Goal: Information Seeking & Learning: Learn about a topic

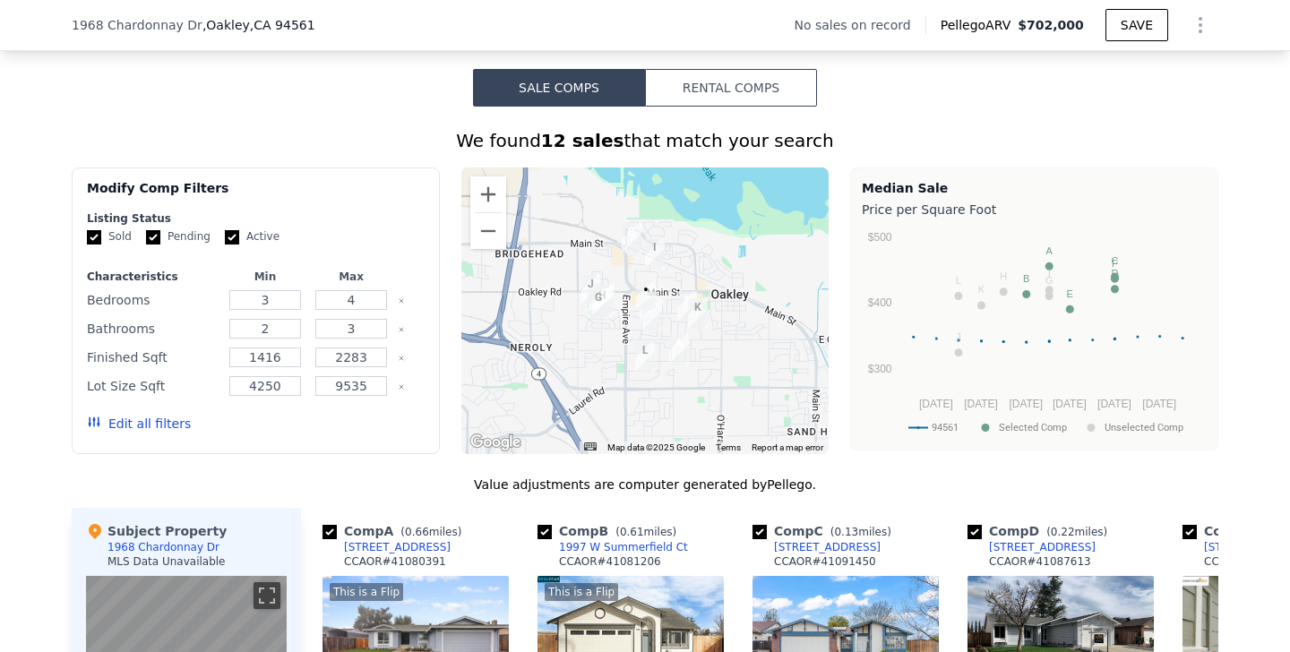
scroll to position [1302, 0]
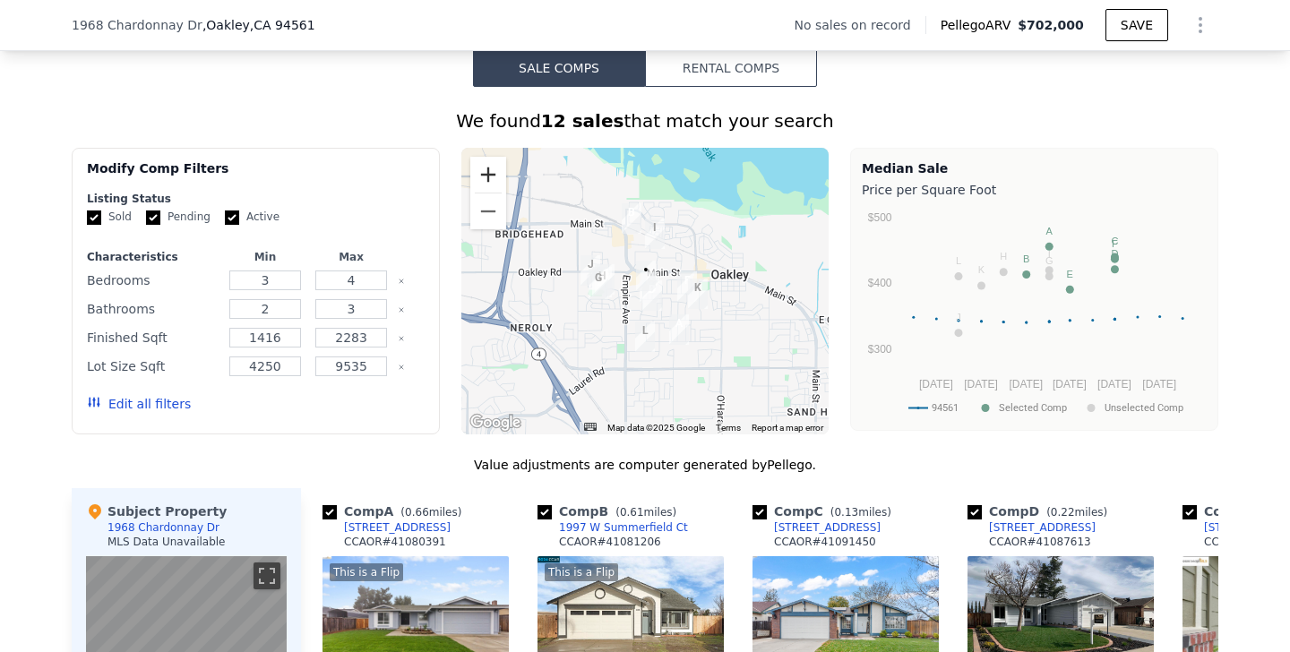
click at [481, 176] on button "Zoom in" at bounding box center [488, 175] width 36 height 36
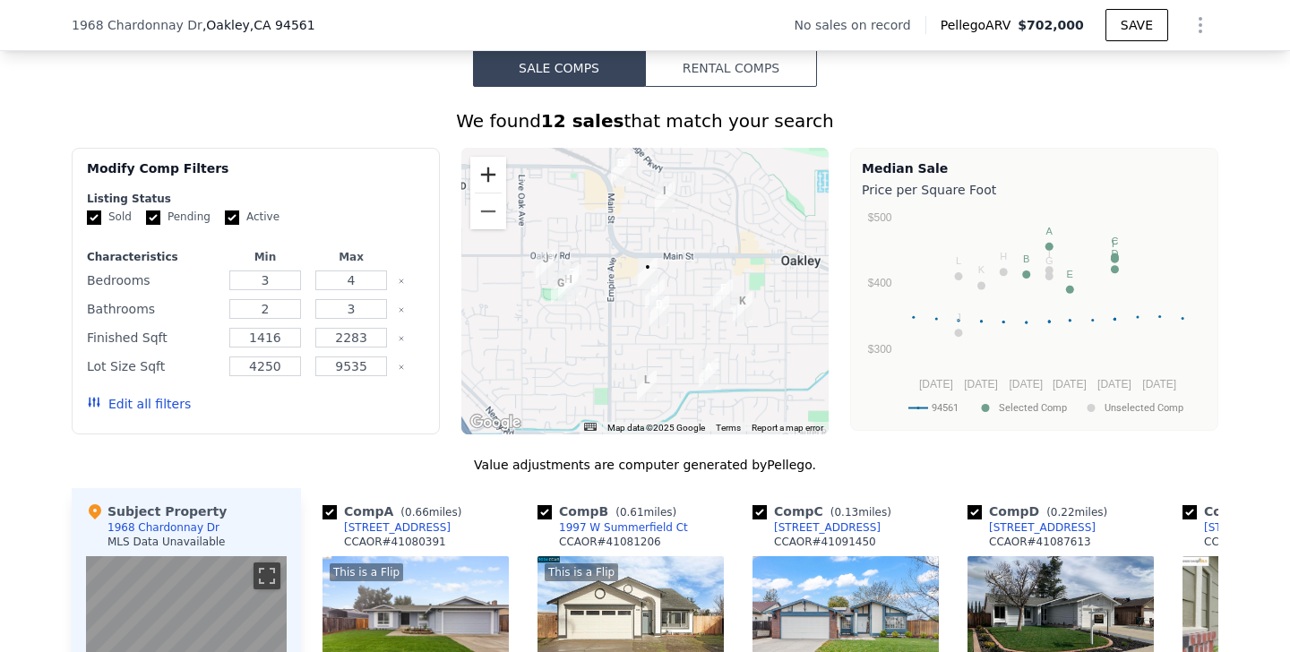
click at [481, 176] on button "Zoom in" at bounding box center [488, 175] width 36 height 36
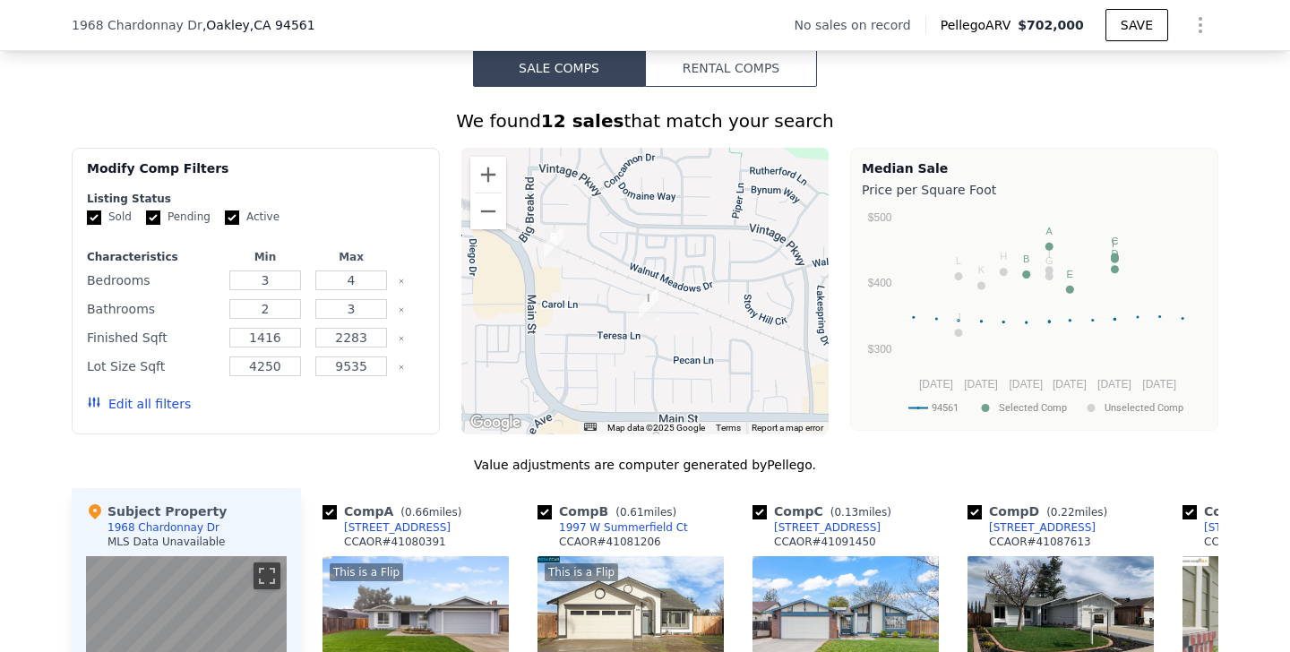
drag, startPoint x: 652, startPoint y: 245, endPoint x: 618, endPoint y: 449, distance: 206.2
click at [616, 450] on div "We found 12 sales that match your search Filters Map Prices Modify Comp Filters…" at bounding box center [645, 602] width 1147 height 988
click at [554, 242] on img "1997 W Summerfield Ct" at bounding box center [559, 243] width 20 height 30
click at [559, 235] on img "1997 W Summerfield Ct" at bounding box center [559, 243] width 20 height 30
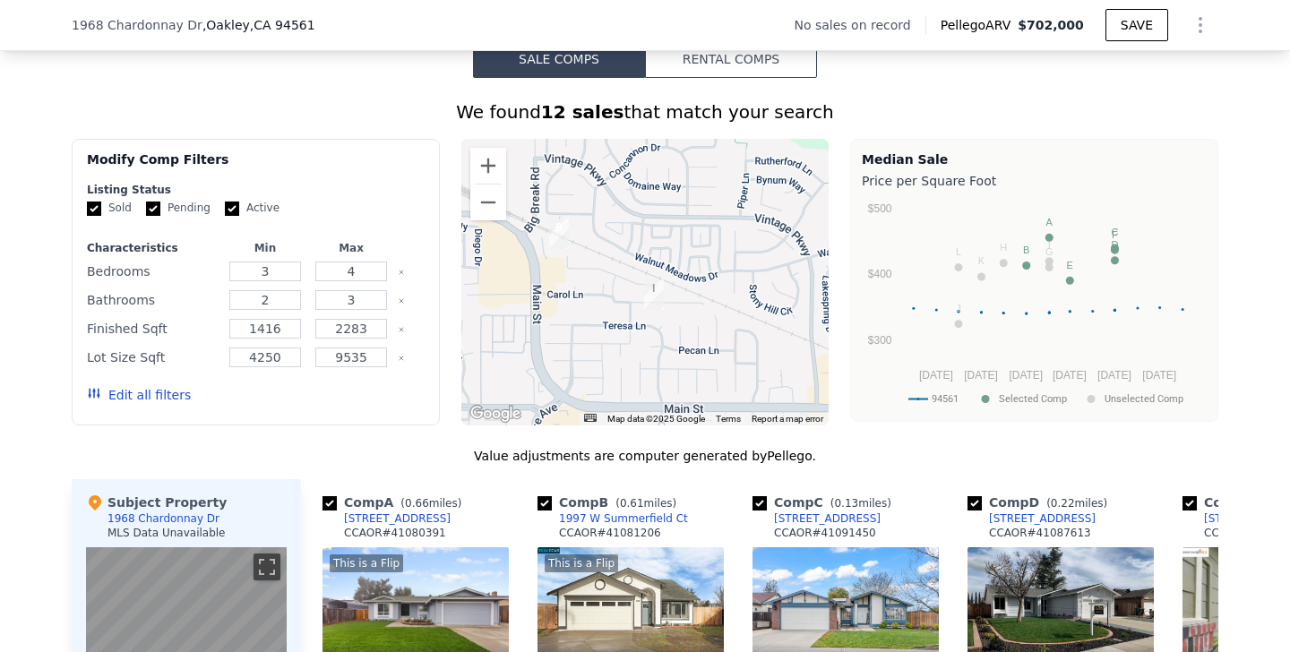
scroll to position [1312, 0]
click at [547, 506] on input "checkbox" at bounding box center [545, 502] width 14 height 14
checkbox input "false"
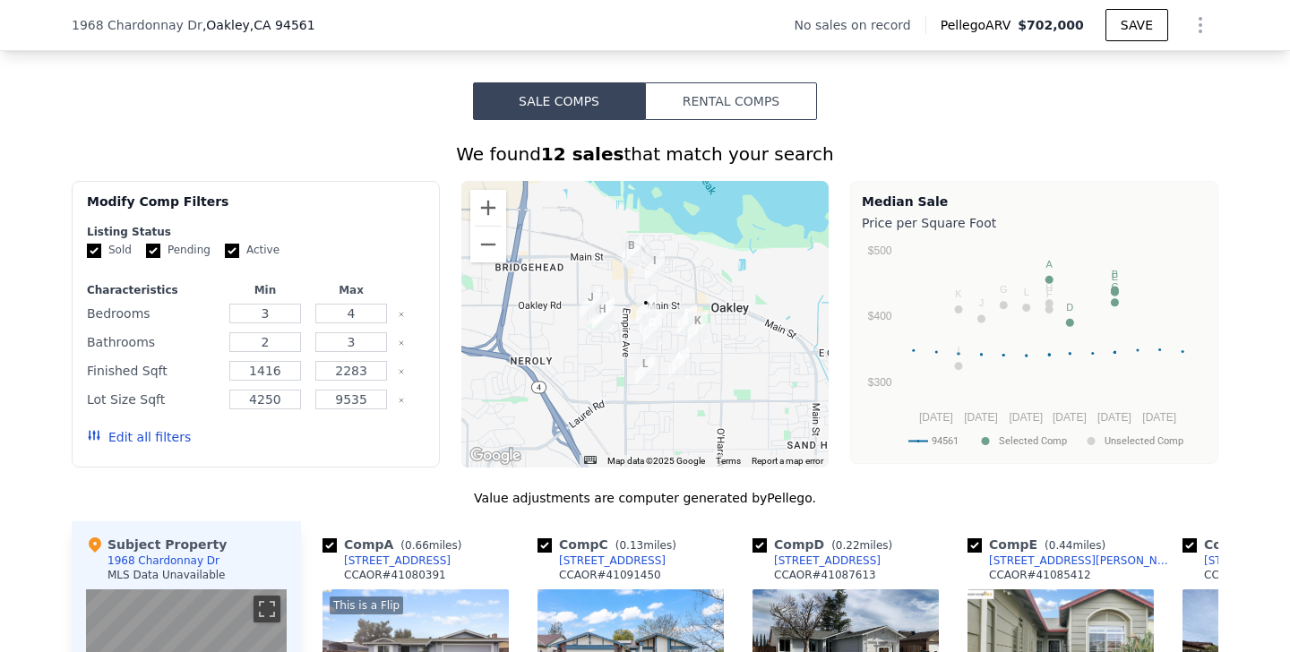
scroll to position [1278, 0]
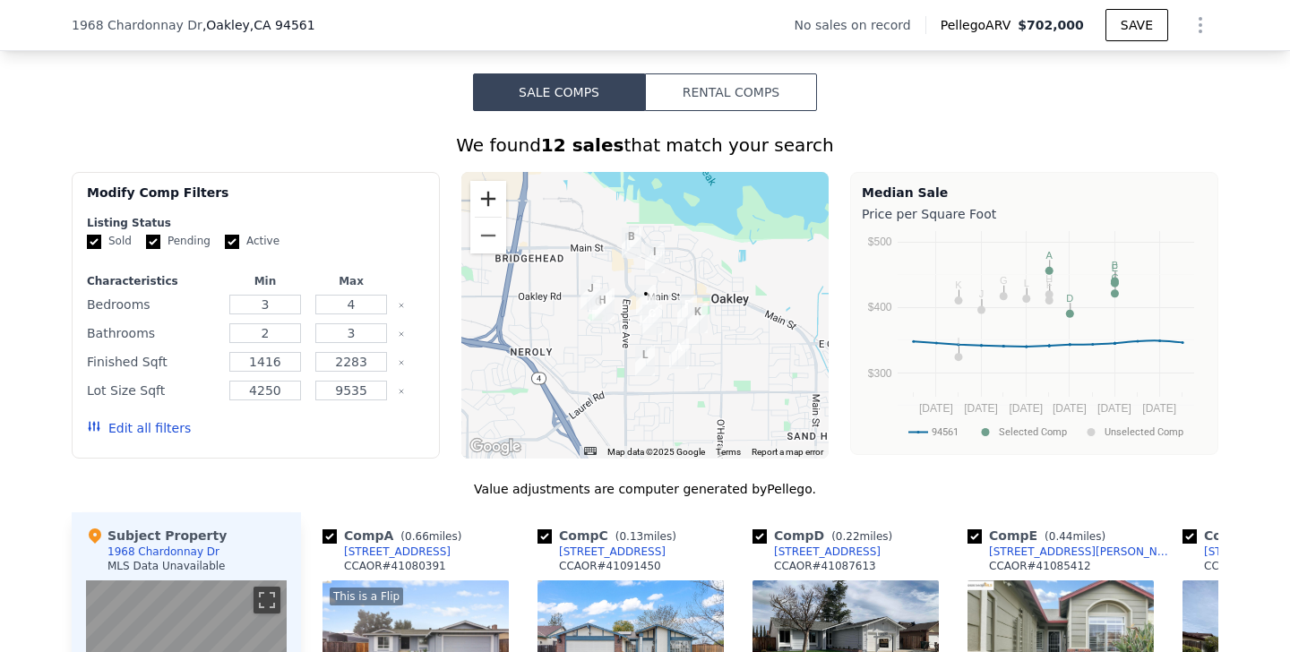
click at [494, 203] on button "Zoom in" at bounding box center [488, 199] width 36 height 36
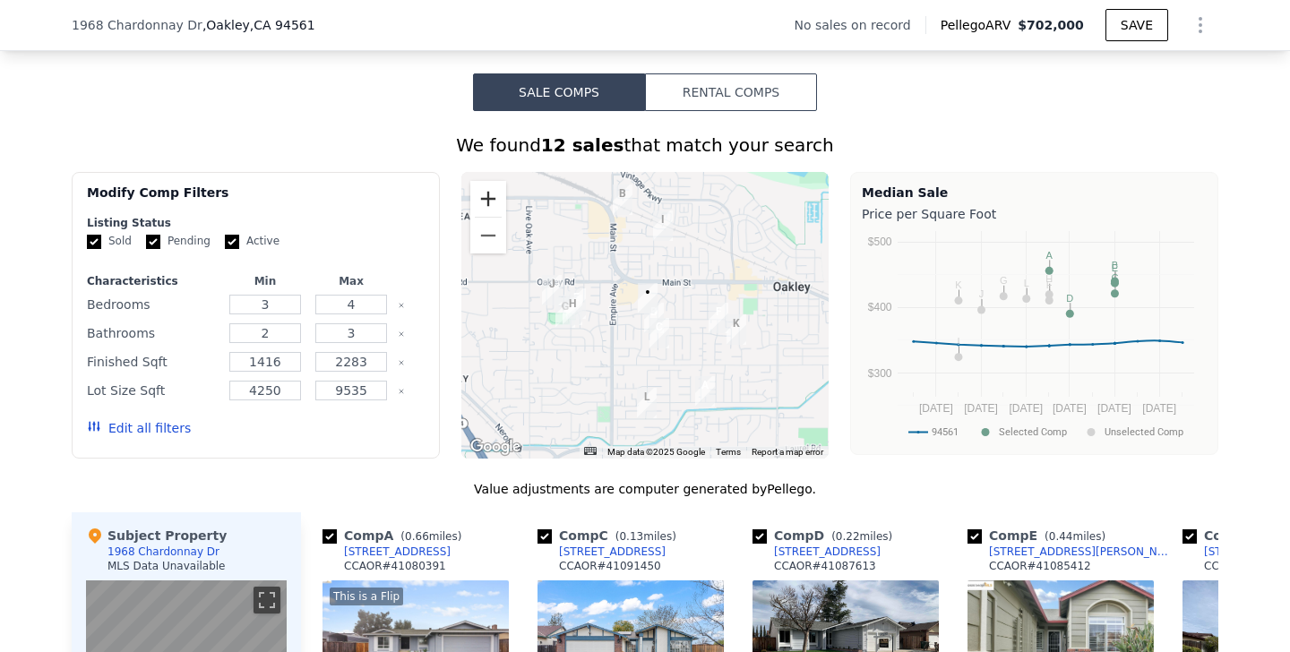
click at [494, 203] on button "Zoom in" at bounding box center [488, 199] width 36 height 36
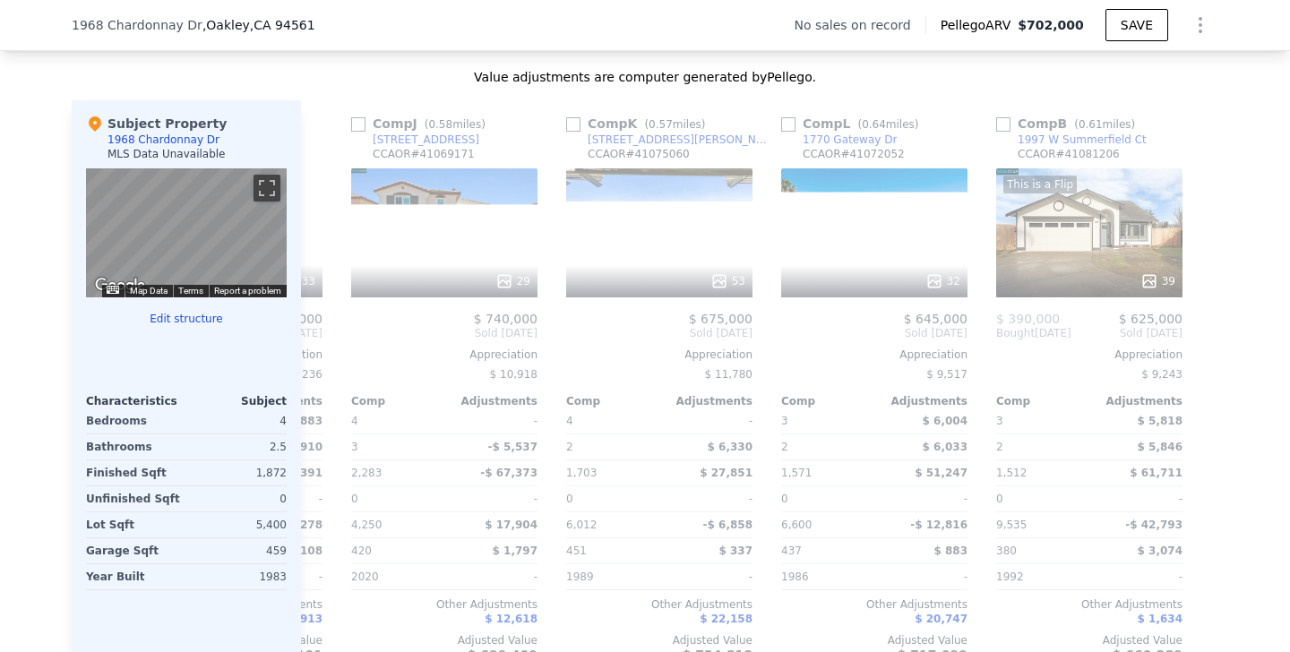
scroll to position [0, 1706]
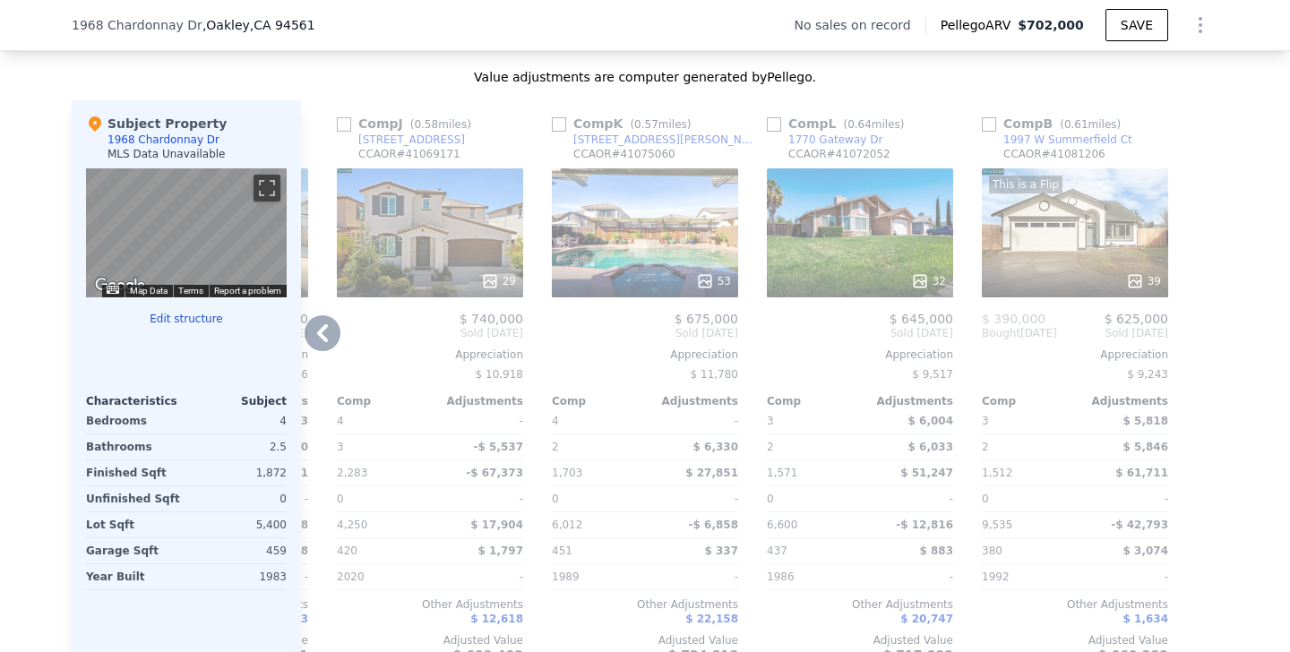
click at [993, 125] on input "checkbox" at bounding box center [989, 124] width 14 height 14
checkbox input "true"
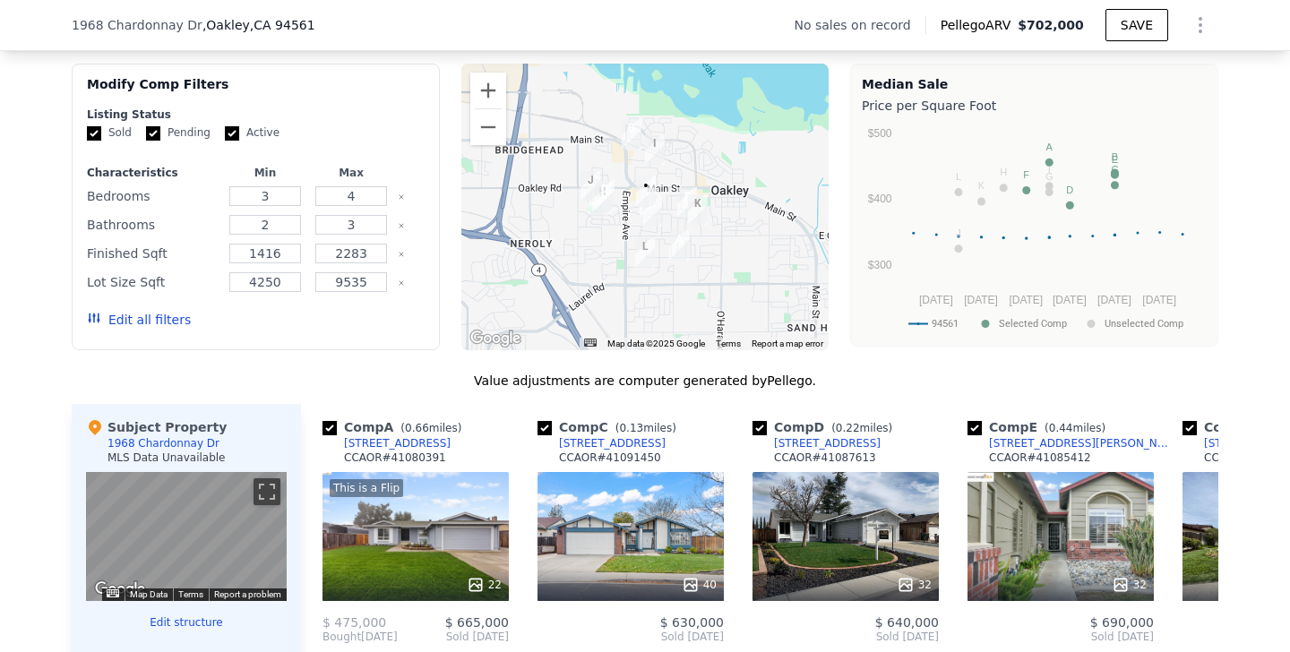
scroll to position [1392, 0]
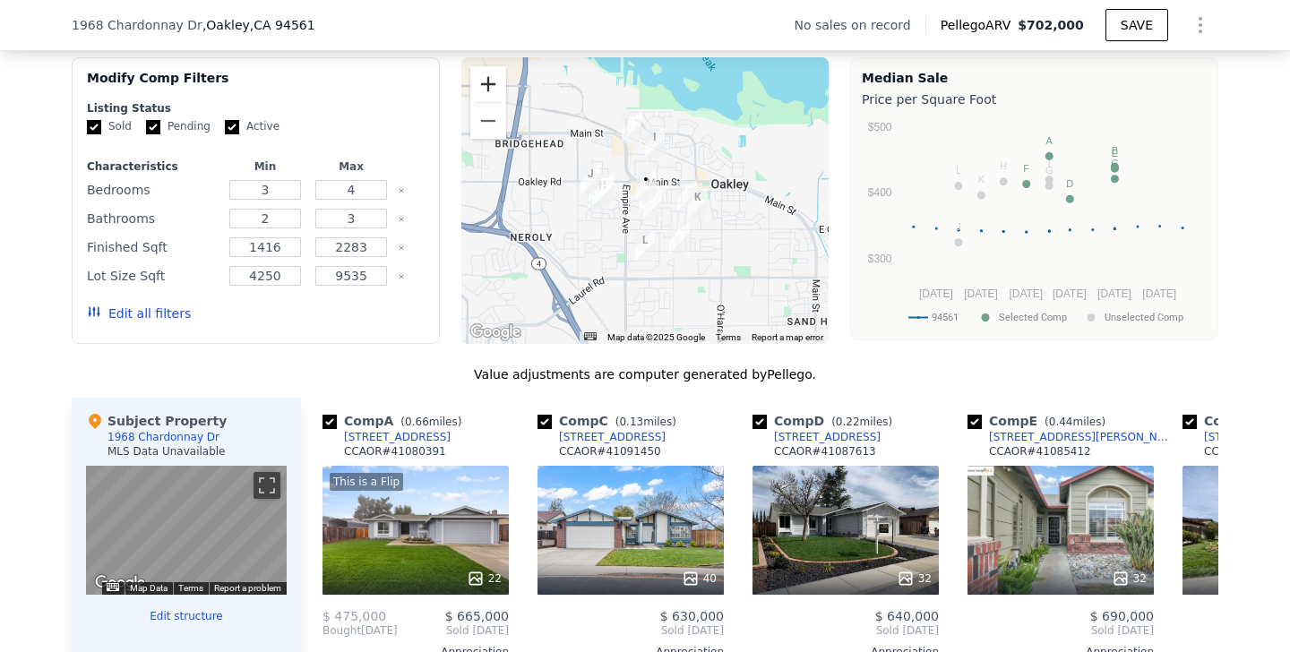
click at [495, 94] on button "Zoom in" at bounding box center [488, 84] width 36 height 36
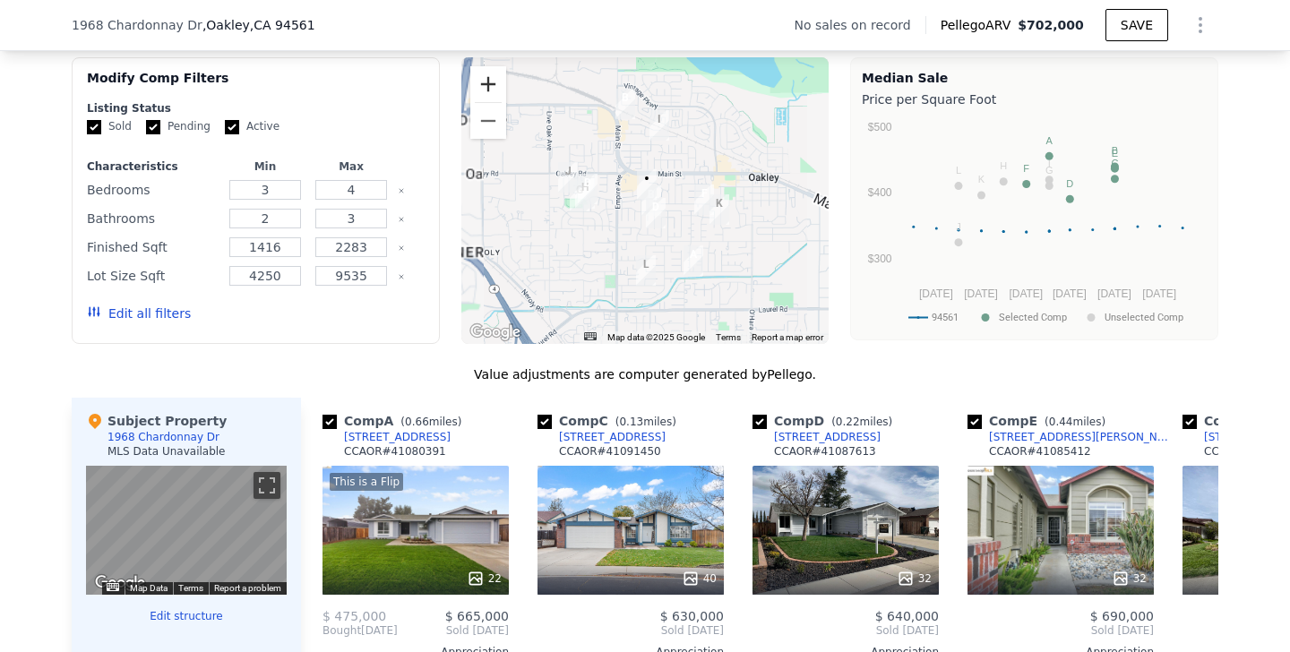
click at [495, 94] on button "Zoom in" at bounding box center [488, 84] width 36 height 36
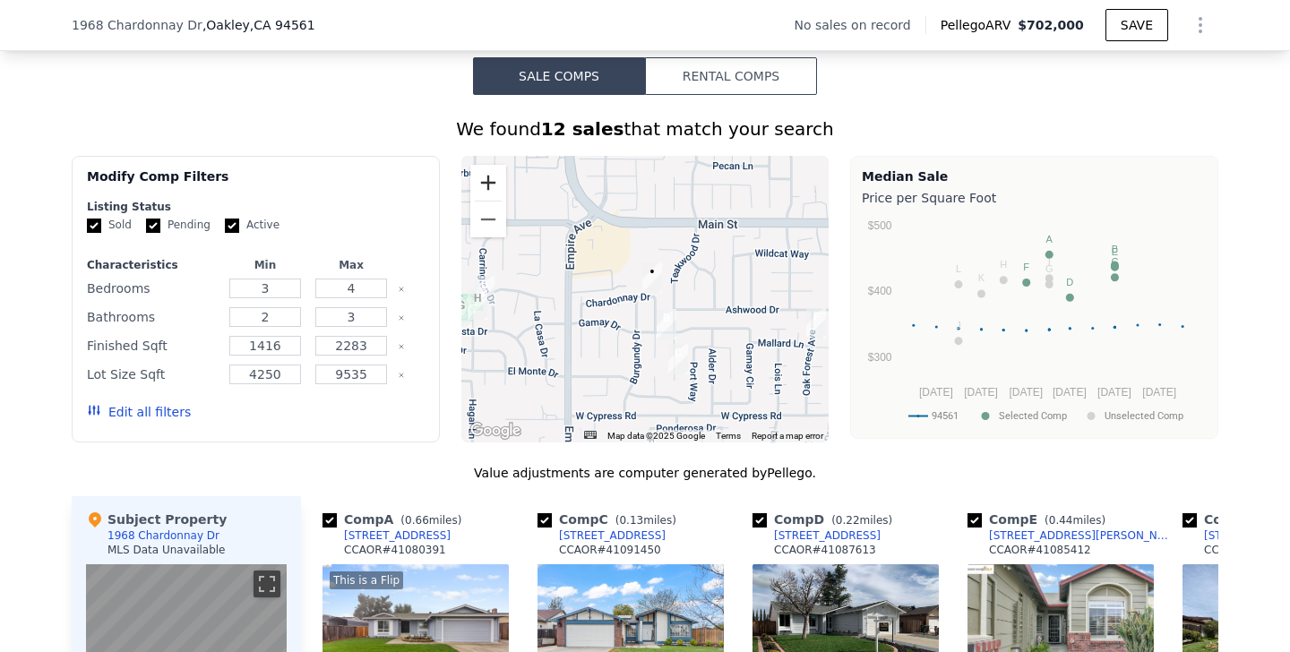
scroll to position [1292, 0]
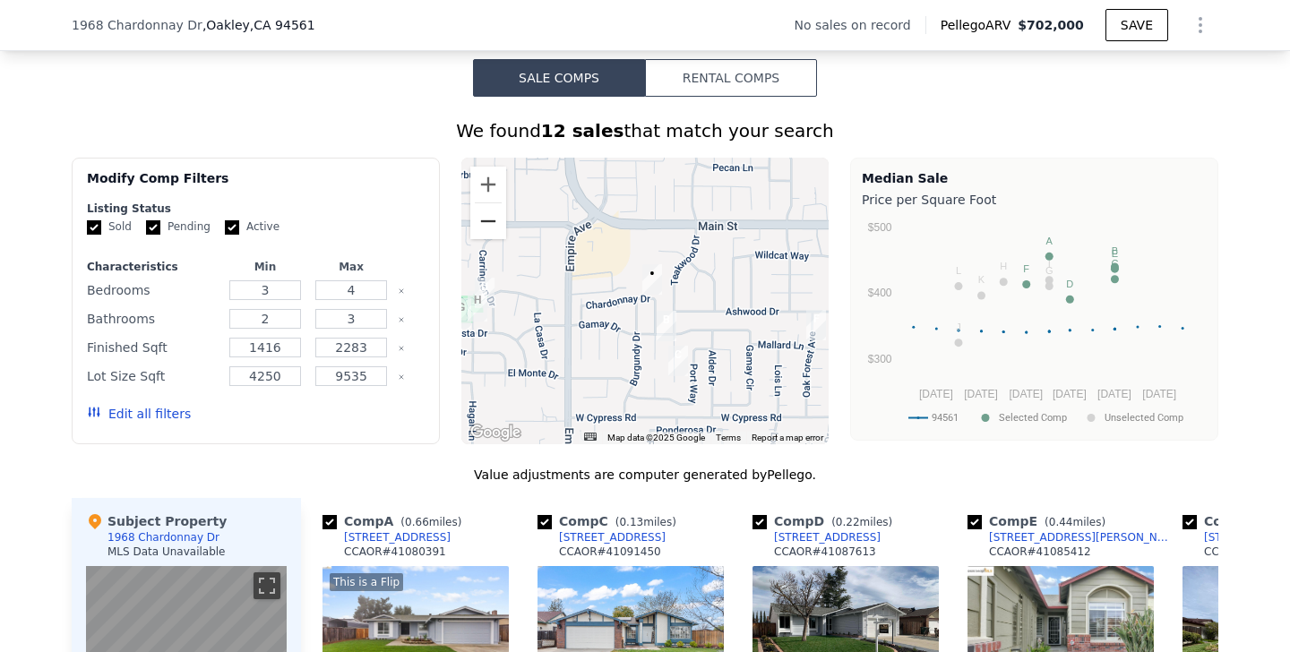
click at [499, 224] on button "Zoom out" at bounding box center [488, 221] width 36 height 36
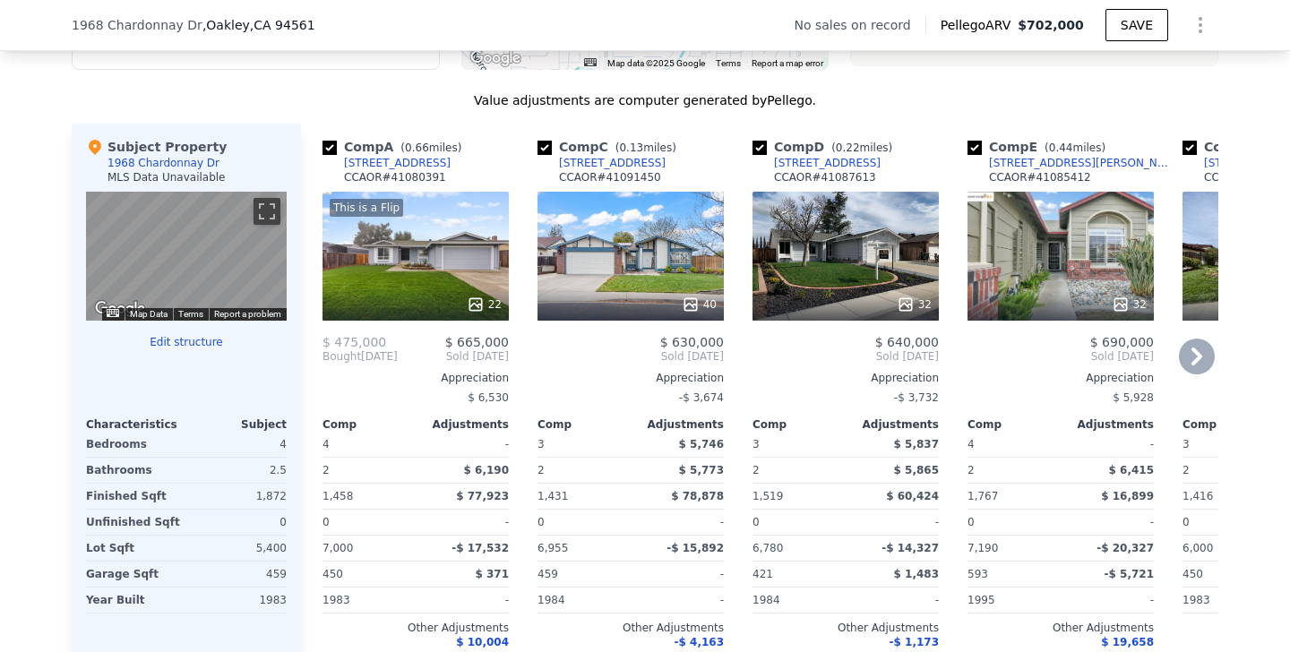
scroll to position [1649, 0]
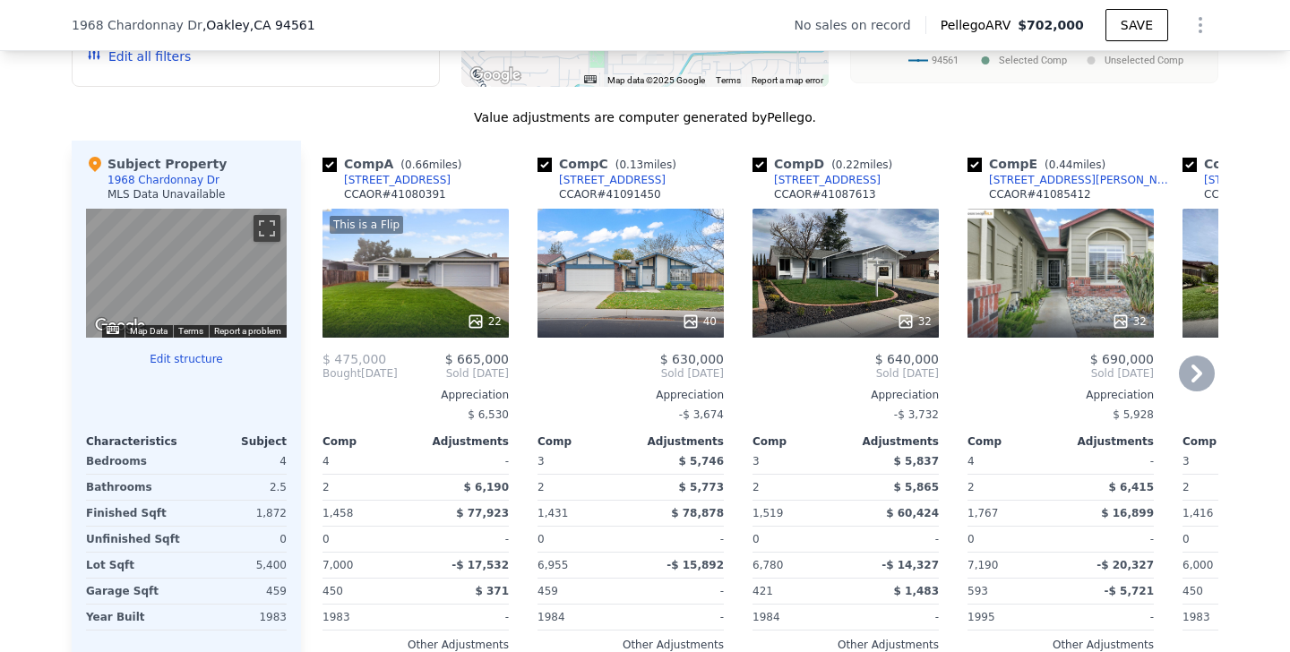
click at [1199, 369] on icon at bounding box center [1197, 374] width 36 height 36
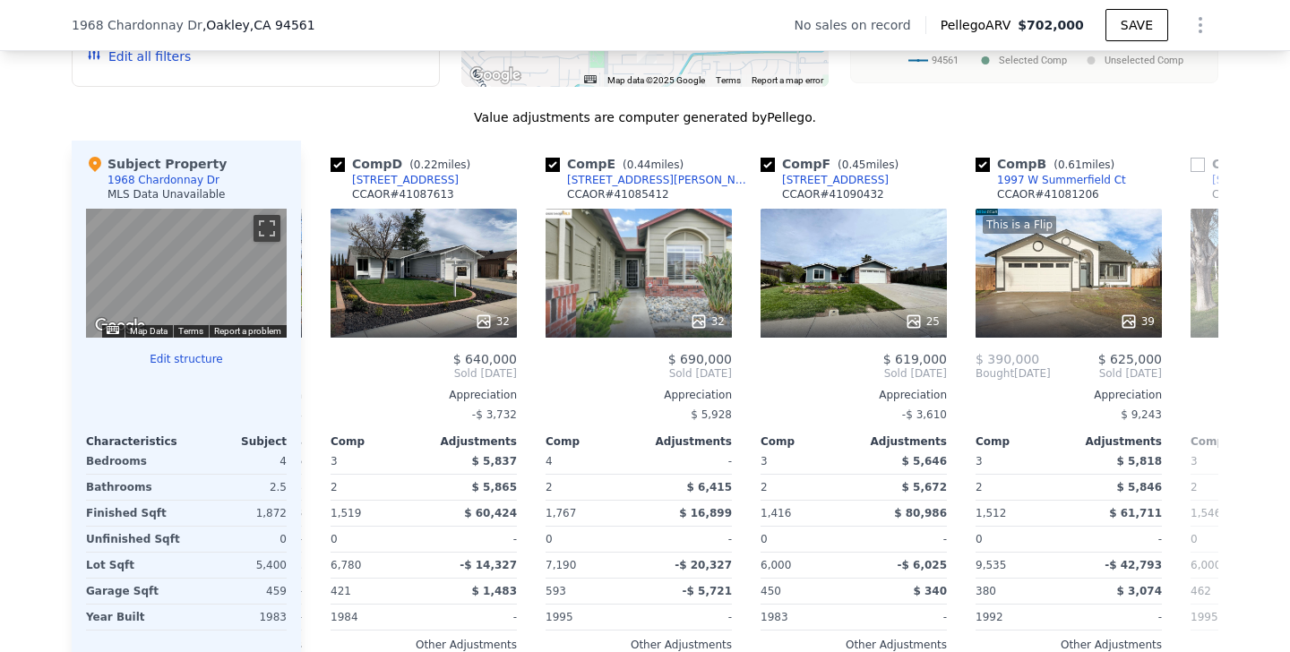
scroll to position [0, 430]
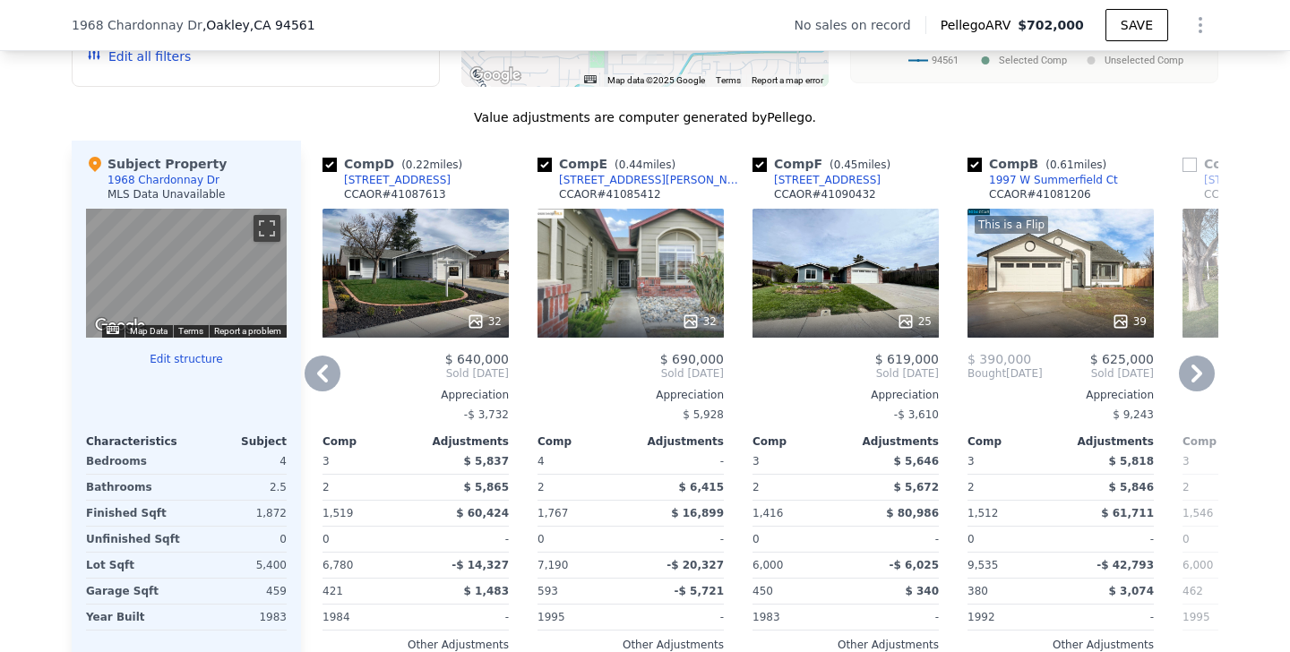
click at [1199, 369] on icon at bounding box center [1197, 374] width 36 height 36
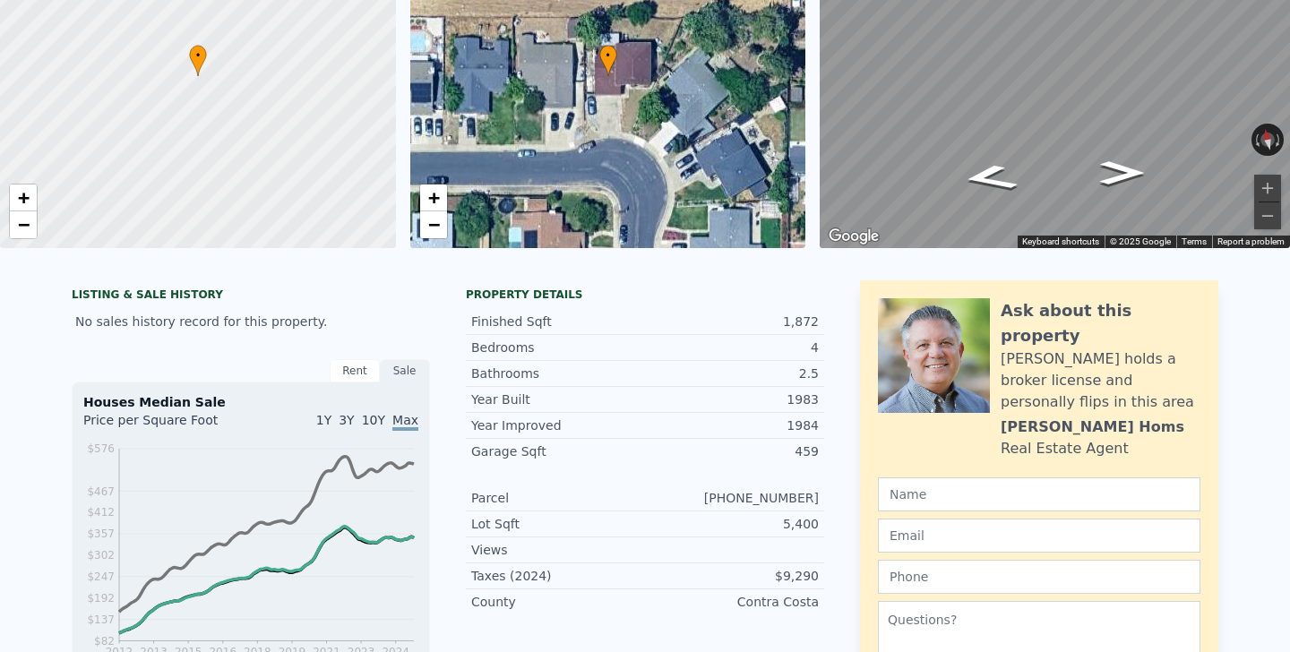
scroll to position [0, 0]
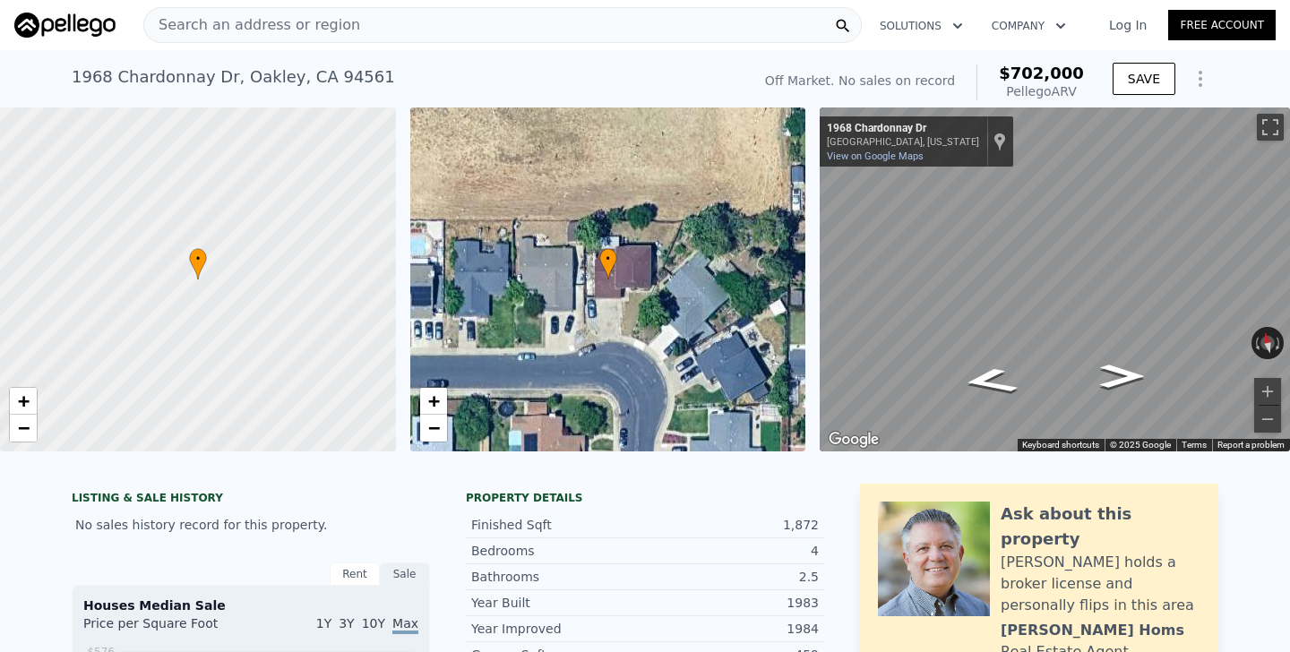
click at [520, 27] on div "Search an address or region" at bounding box center [502, 25] width 719 height 36
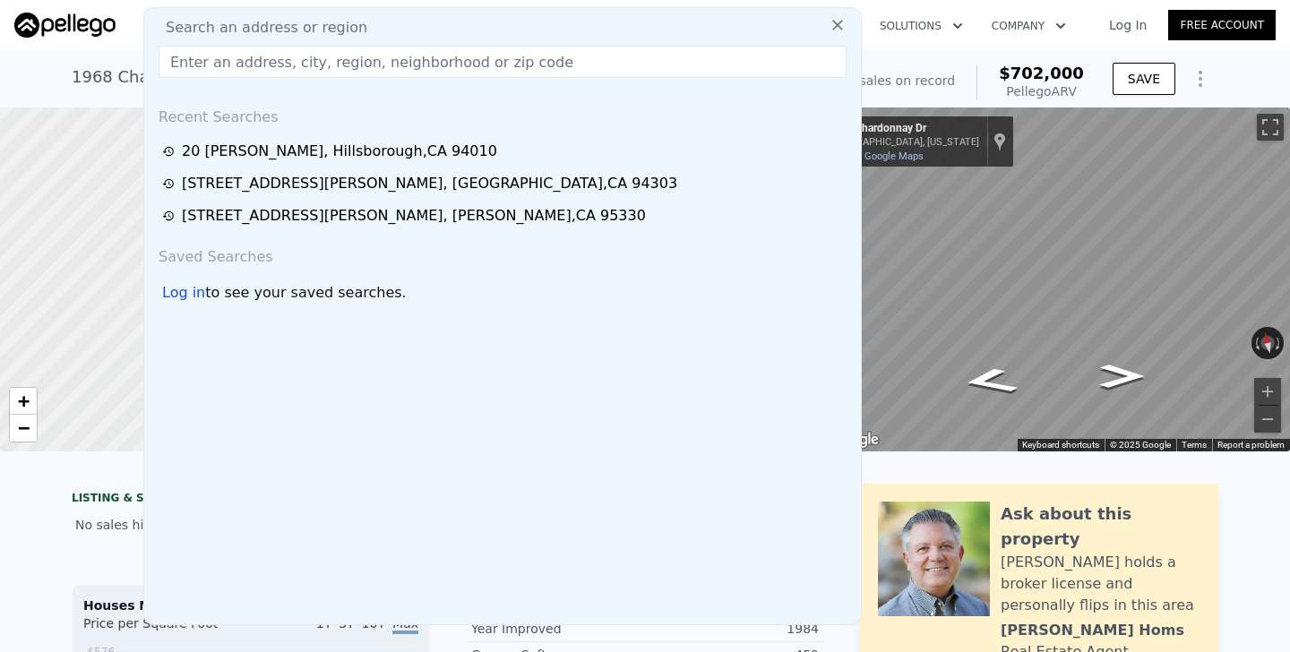
type input "[STREET_ADDRESS]"
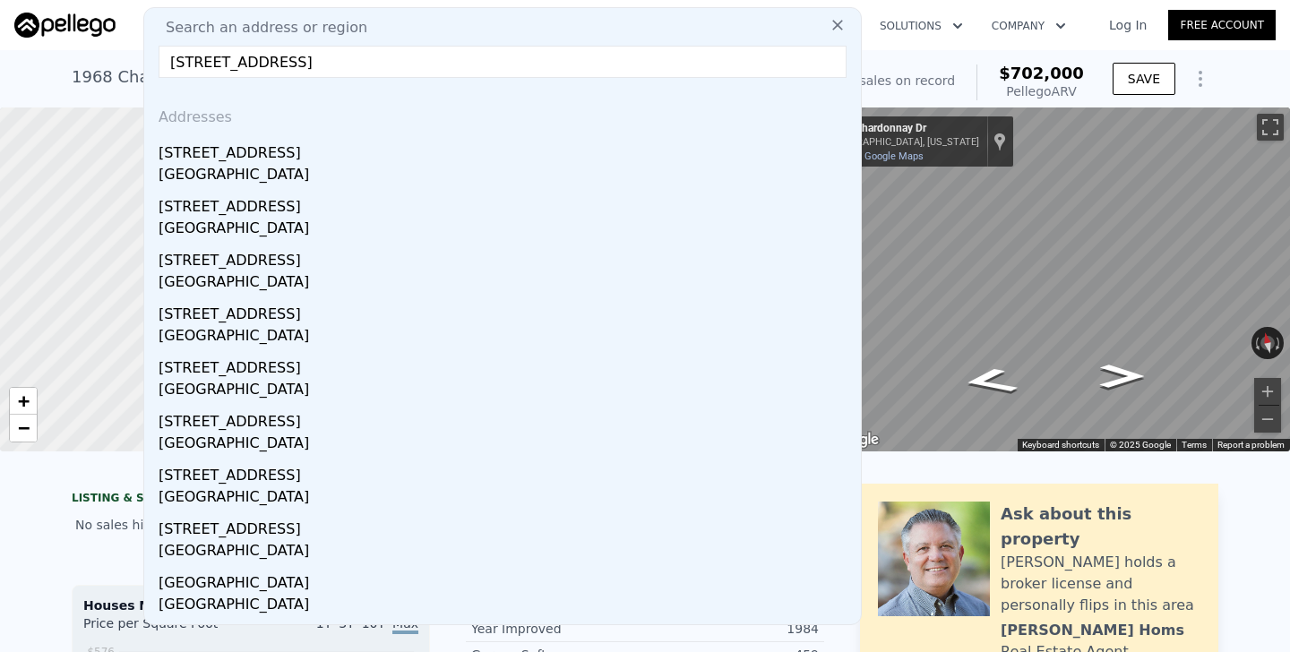
click at [419, 66] on input "[STREET_ADDRESS]" at bounding box center [503, 62] width 688 height 32
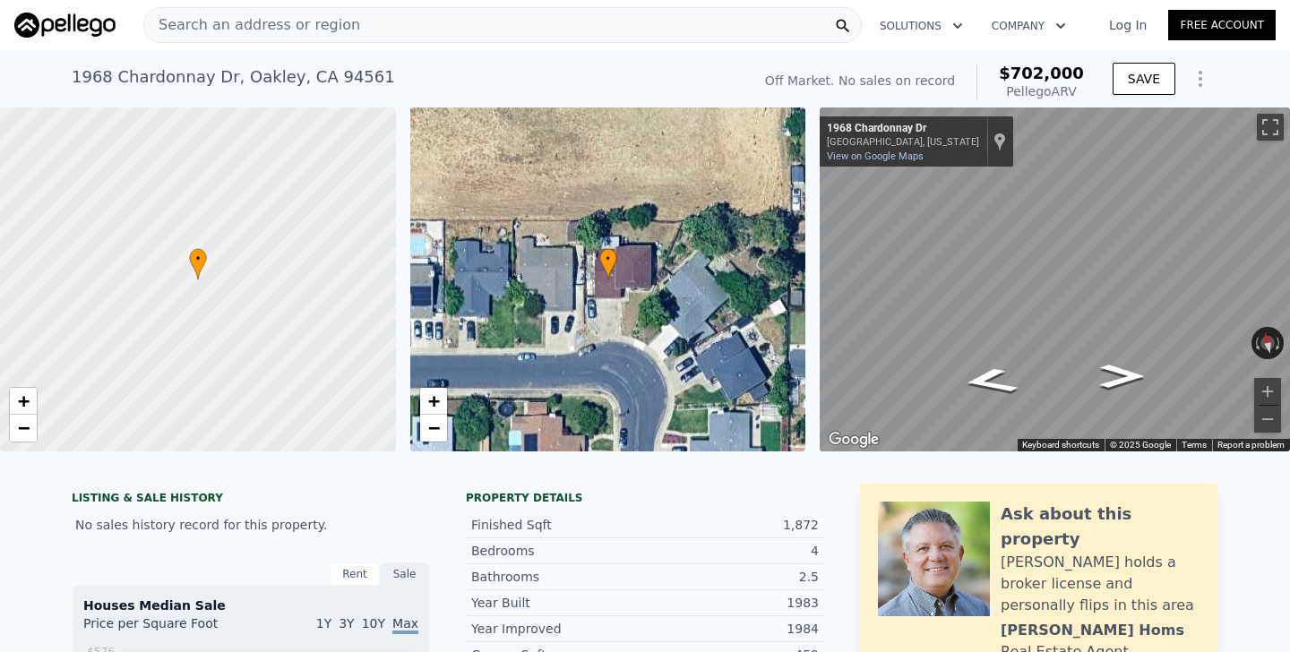
click at [47, 102] on div "[STREET_ADDRESS][PERSON_NAME] No sales on record (~ARV $702k ) Off Market. No s…" at bounding box center [645, 78] width 1290 height 57
click at [289, 26] on span "Search an address or region" at bounding box center [252, 25] width 216 height 22
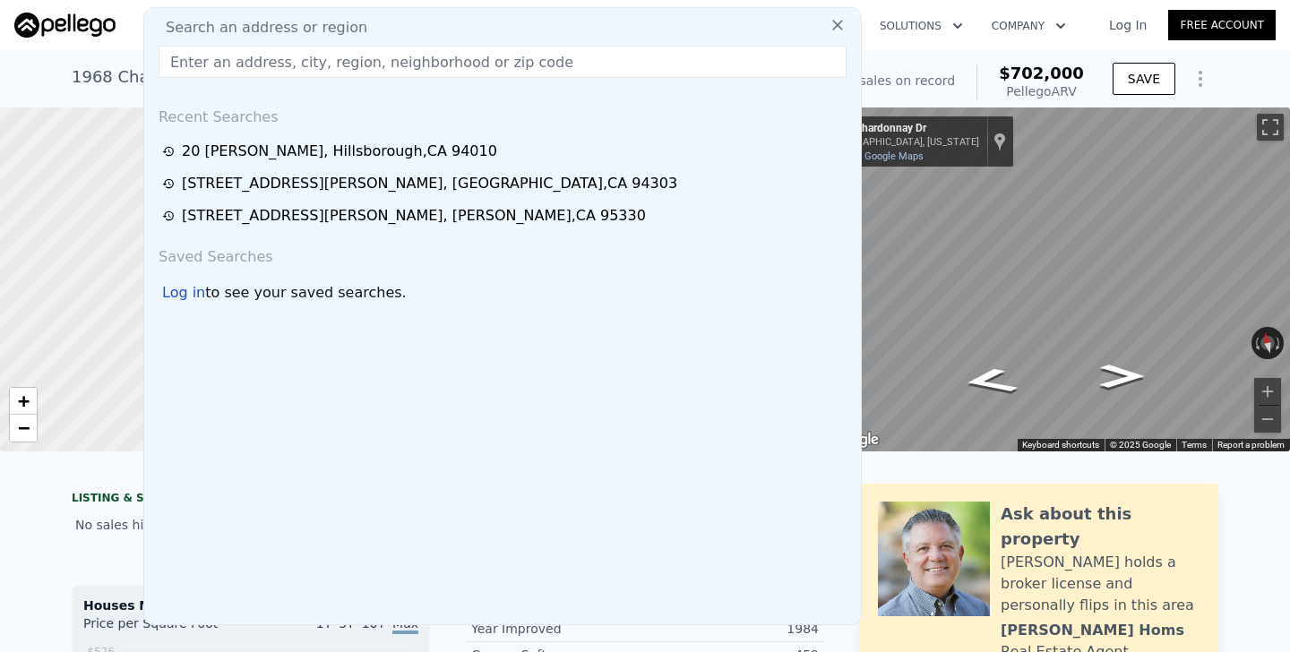
click at [90, 50] on div "[STREET_ADDRESS][PERSON_NAME] No sales on record (~ARV $702k ) Off Market. No s…" at bounding box center [645, 78] width 1147 height 57
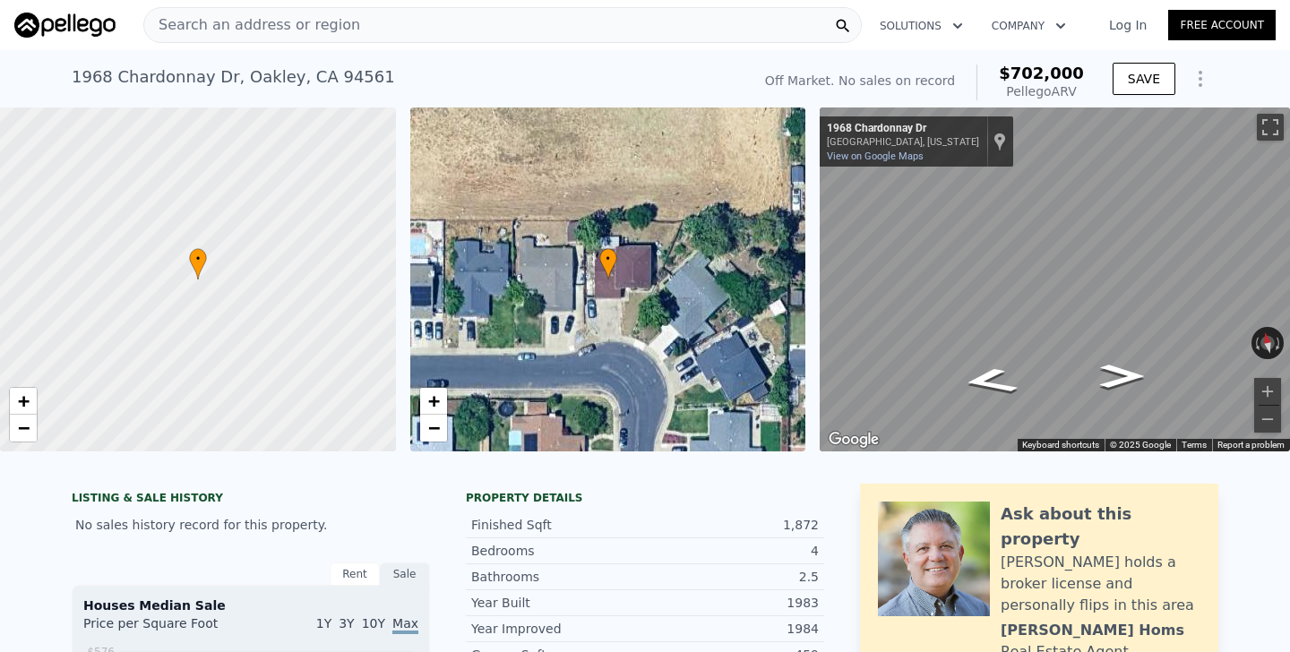
click at [209, 33] on span "Search an address or region" at bounding box center [252, 25] width 216 height 22
click at [56, 85] on div "[STREET_ADDRESS][PERSON_NAME] No sales on record (~ARV $702k ) Off Market. No s…" at bounding box center [645, 78] width 1290 height 57
click at [320, 31] on span "Search an address or region" at bounding box center [252, 25] width 216 height 22
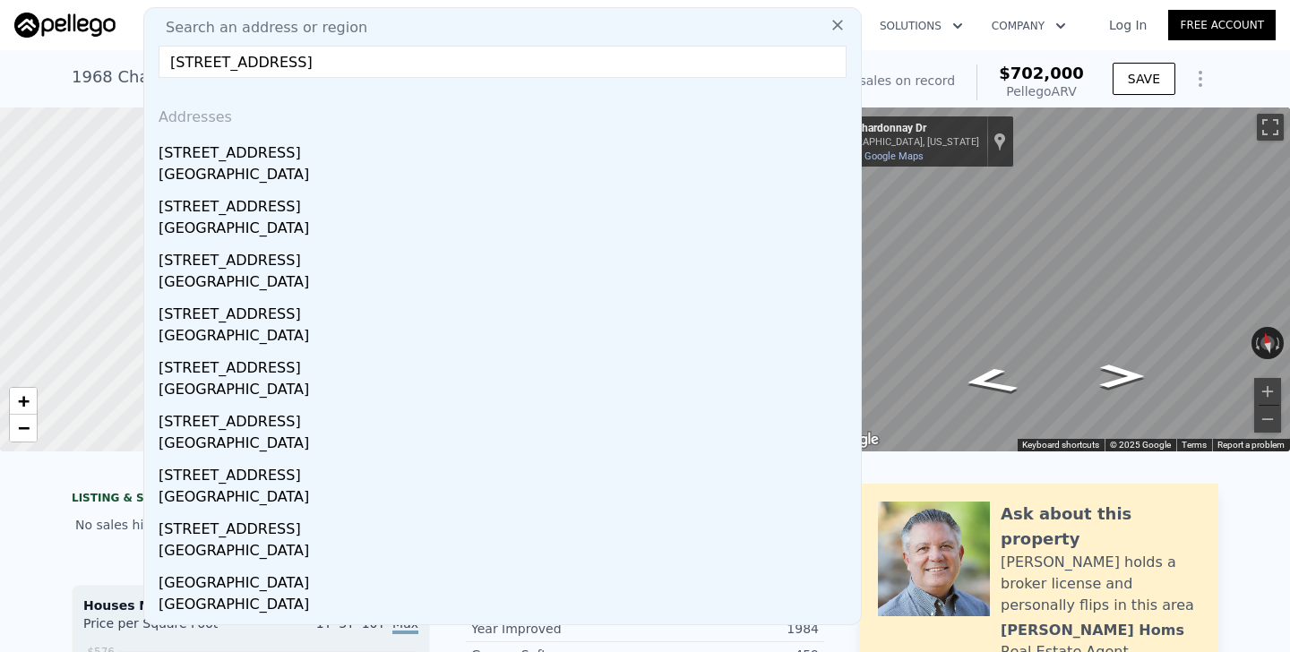
click at [192, 65] on input "[STREET_ADDRESS]" at bounding box center [503, 62] width 688 height 32
click at [442, 62] on input "[STREET_ADDRESS]" at bounding box center [503, 62] width 688 height 32
click at [176, 65] on input "[STREET_ADDRESS]" at bounding box center [503, 62] width 688 height 32
click at [175, 65] on input "[STREET_ADDRESS]" at bounding box center [503, 62] width 688 height 32
click at [172, 65] on input "[STREET_ADDRESS]" at bounding box center [503, 62] width 688 height 32
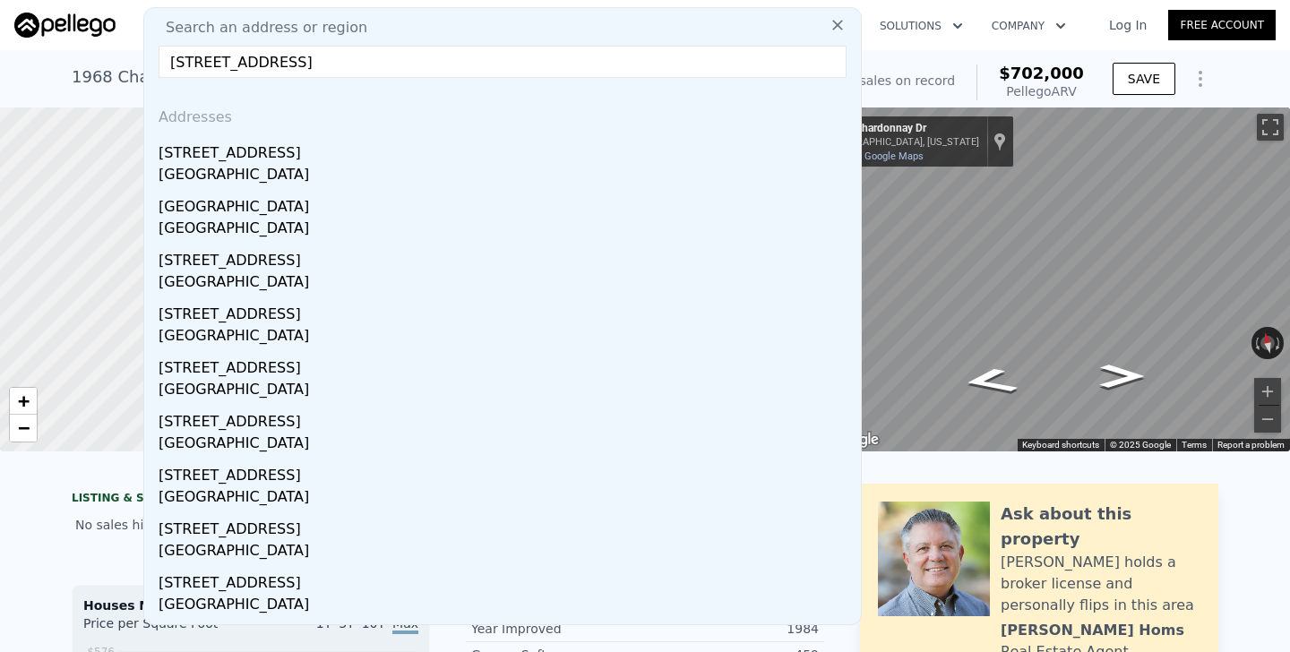
click at [458, 56] on input "[STREET_ADDRESS]" at bounding box center [503, 62] width 688 height 32
type input "[STREET_ADDRESS]"
drag, startPoint x: 409, startPoint y: 65, endPoint x: 400, endPoint y: 41, distance: 26.1
click at [400, 42] on div "Search an address or [GEOGRAPHIC_DATA][STREET_ADDRESS] Addresses [STREET_ADDRES…" at bounding box center [502, 316] width 719 height 618
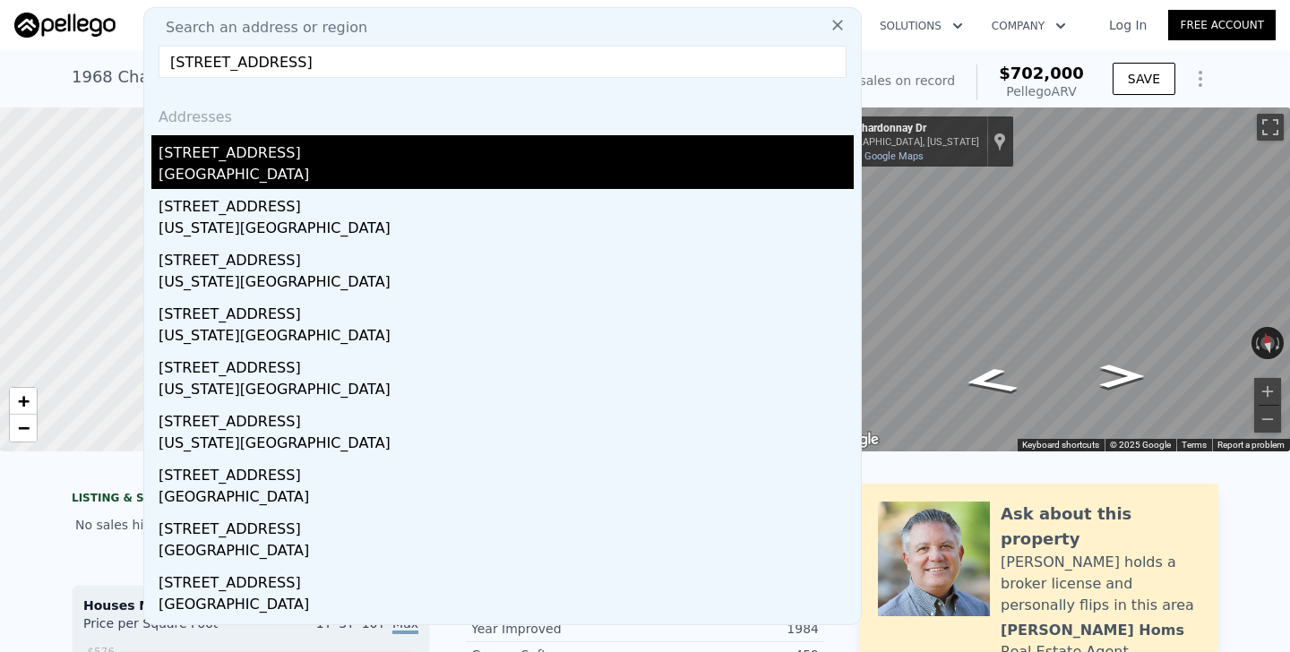
type input "[STREET_ADDRESS]"
click at [236, 166] on div "[GEOGRAPHIC_DATA]" at bounding box center [506, 176] width 695 height 25
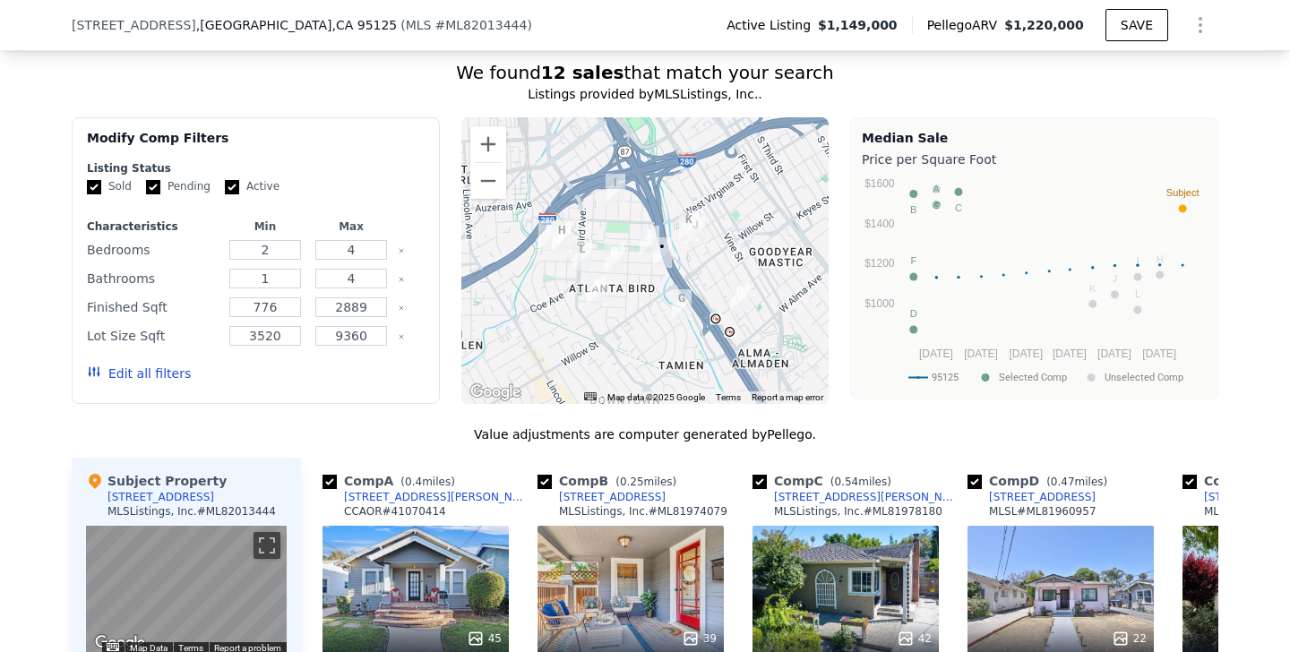
scroll to position [1352, 0]
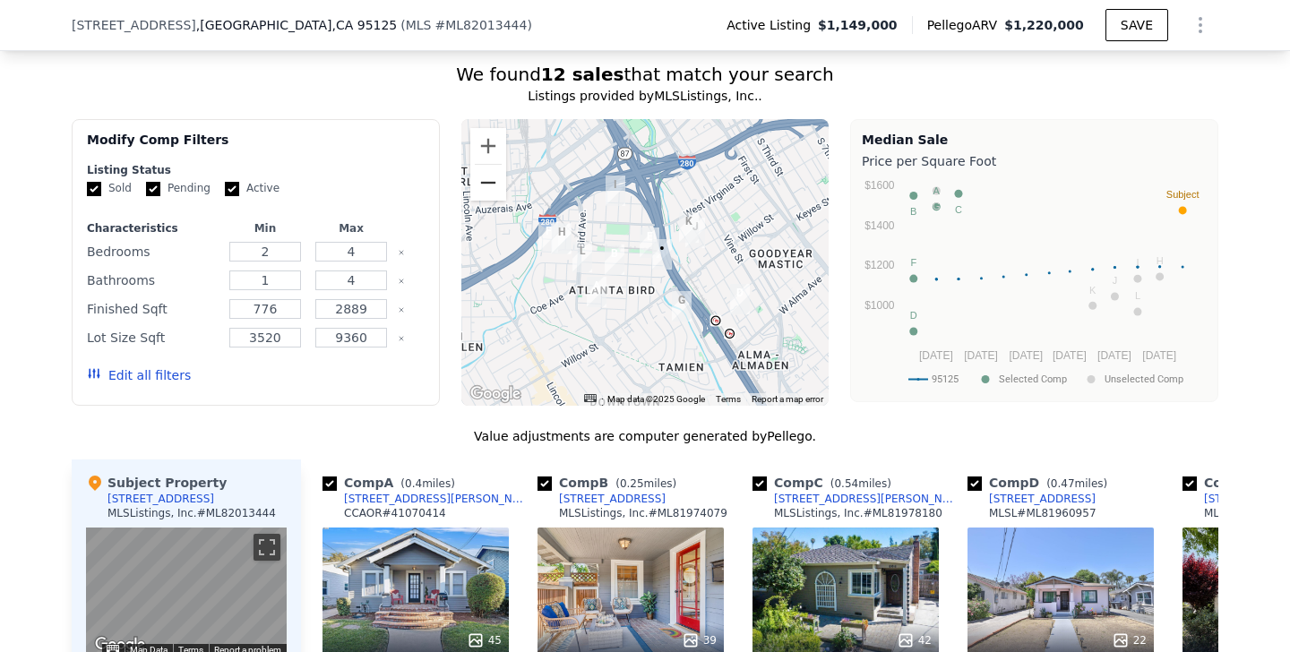
click at [500, 192] on button "Zoom out" at bounding box center [488, 183] width 36 height 36
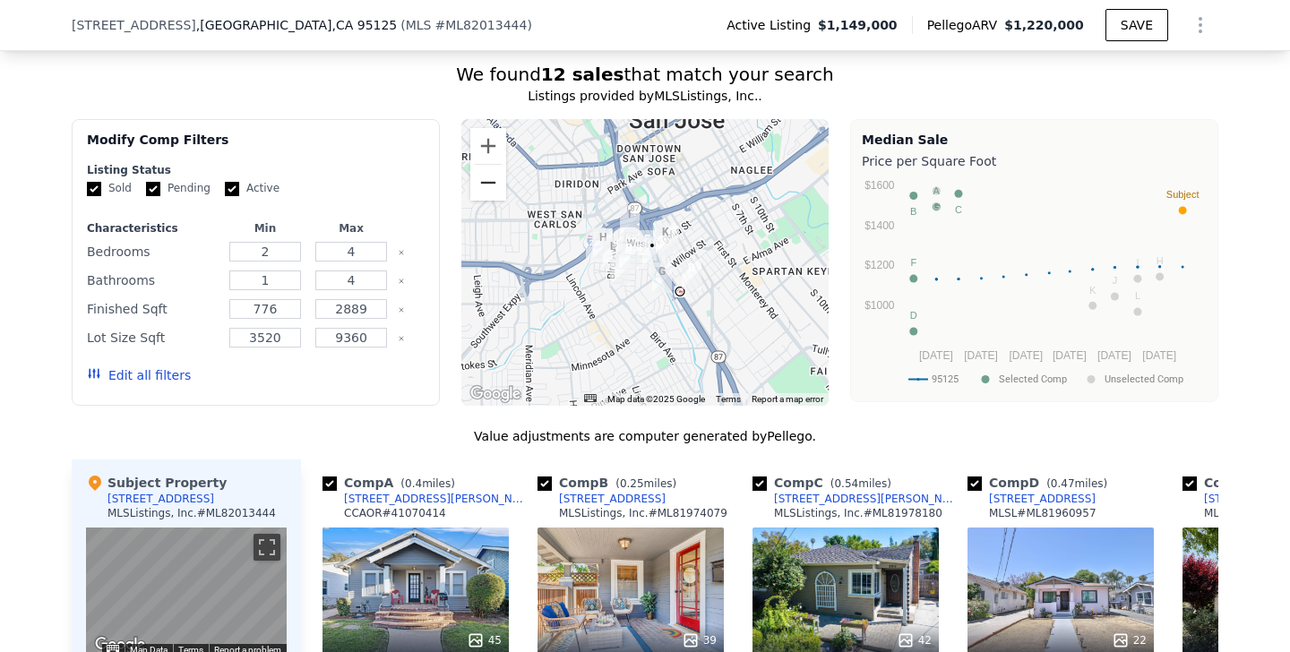
click at [500, 192] on button "Zoom out" at bounding box center [488, 183] width 36 height 36
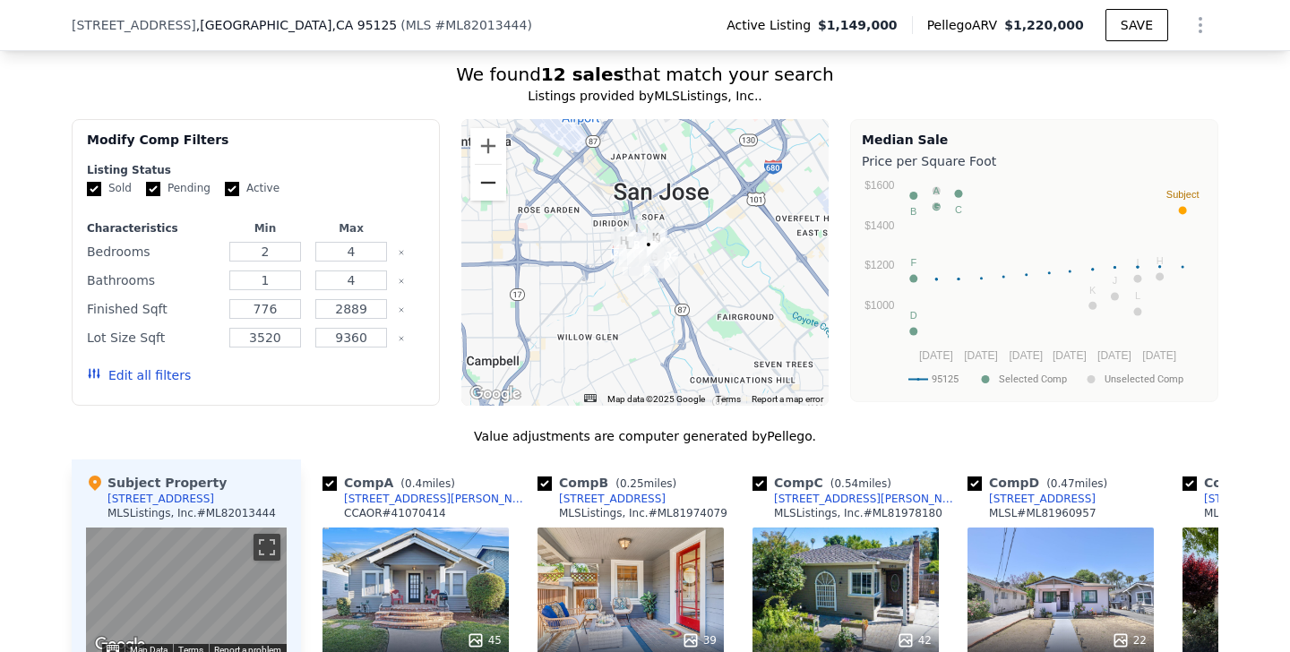
click at [500, 192] on button "Zoom out" at bounding box center [488, 183] width 36 height 36
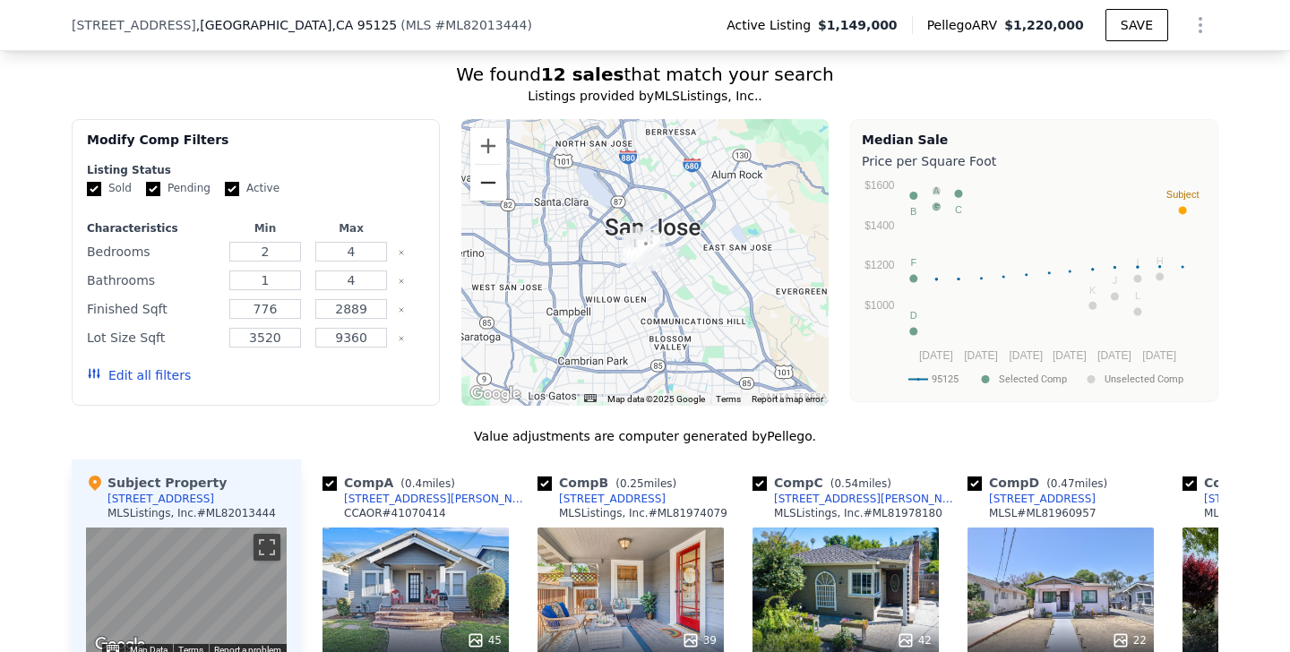
click at [500, 192] on button "Zoom out" at bounding box center [488, 183] width 36 height 36
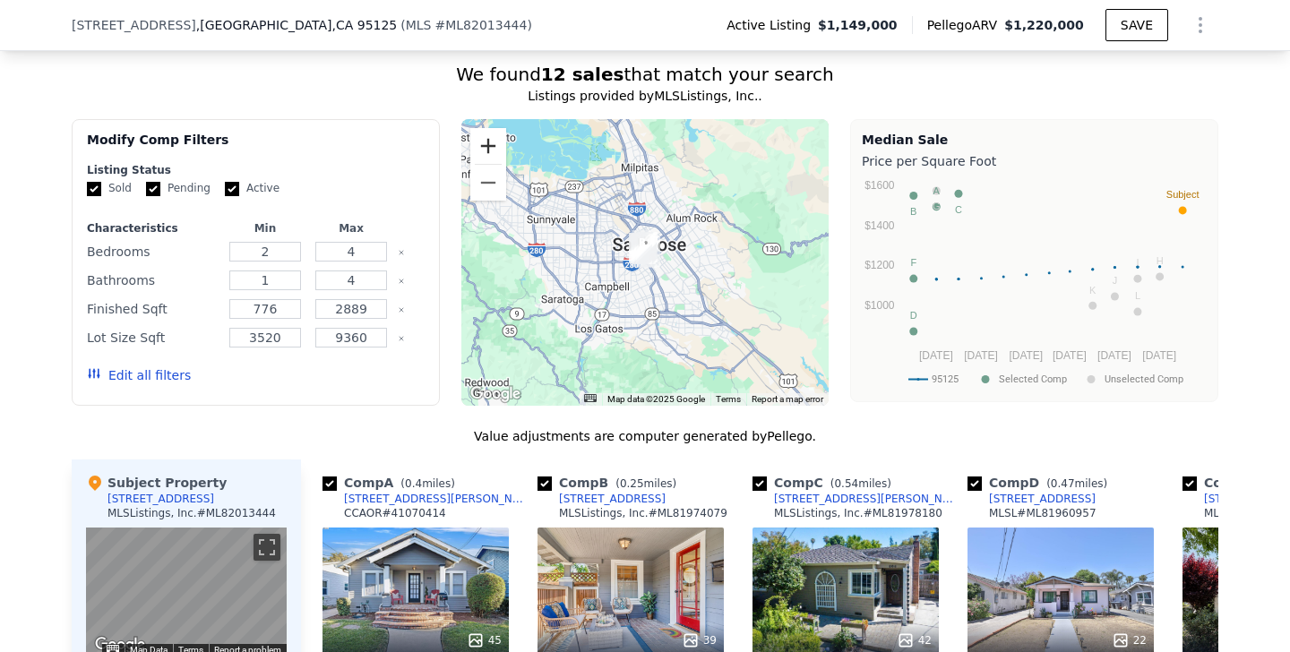
click at [486, 146] on button "Zoom in" at bounding box center [488, 146] width 36 height 36
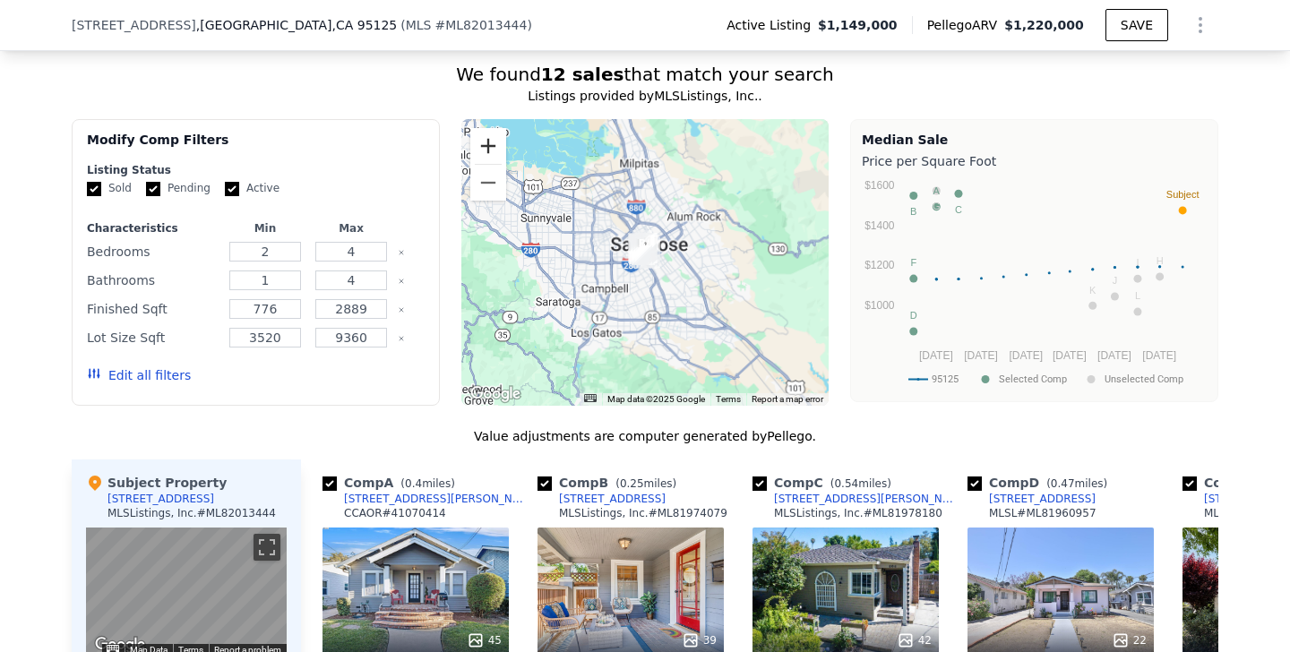
click at [486, 146] on button "Zoom in" at bounding box center [488, 146] width 36 height 36
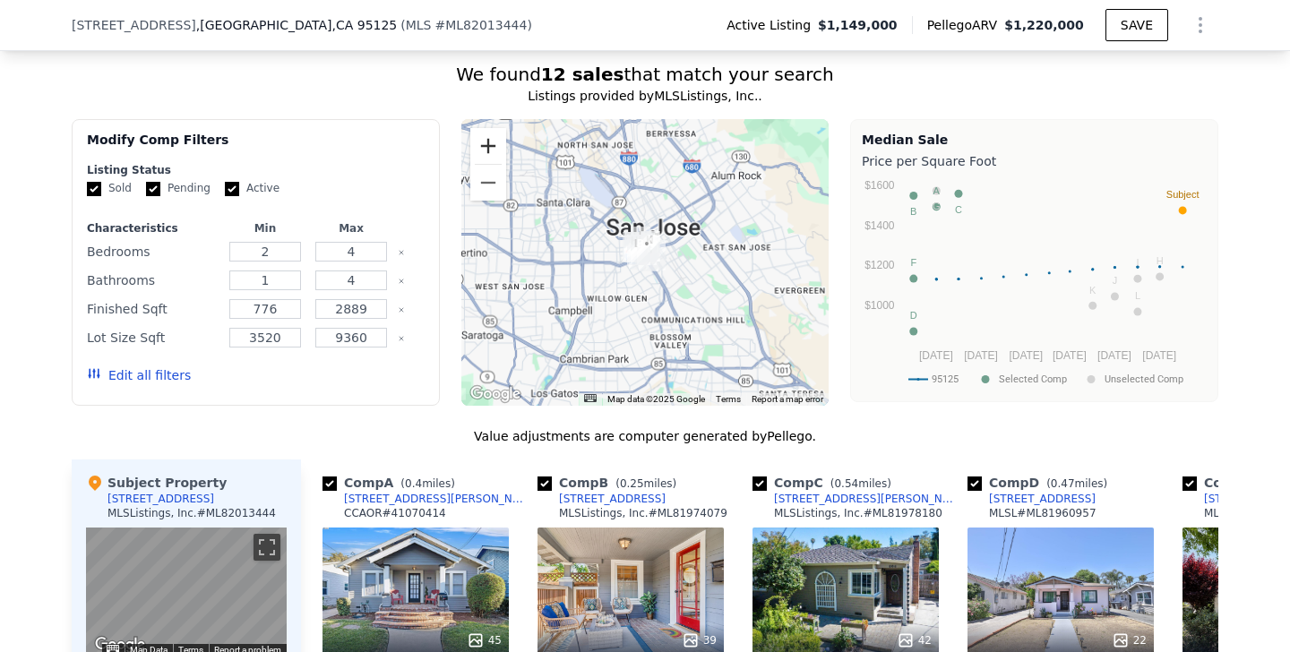
click at [486, 146] on button "Zoom in" at bounding box center [488, 146] width 36 height 36
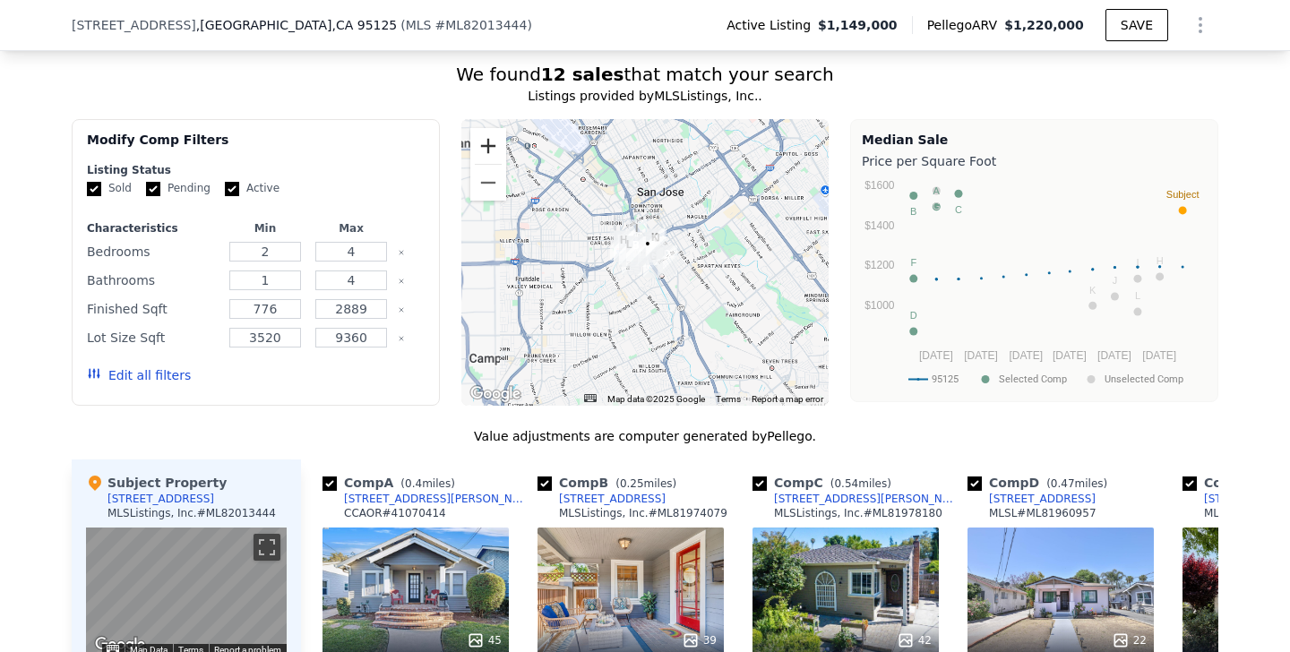
click at [486, 146] on button "Zoom in" at bounding box center [488, 146] width 36 height 36
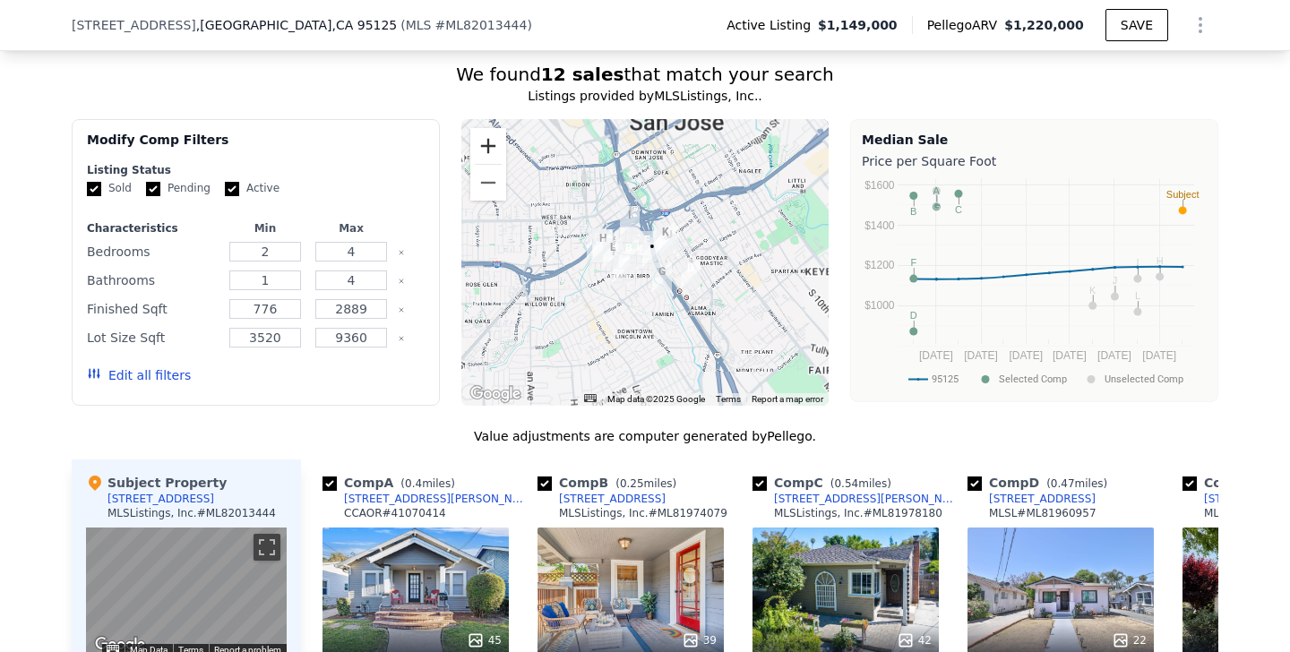
click at [486, 146] on button "Zoom in" at bounding box center [488, 146] width 36 height 36
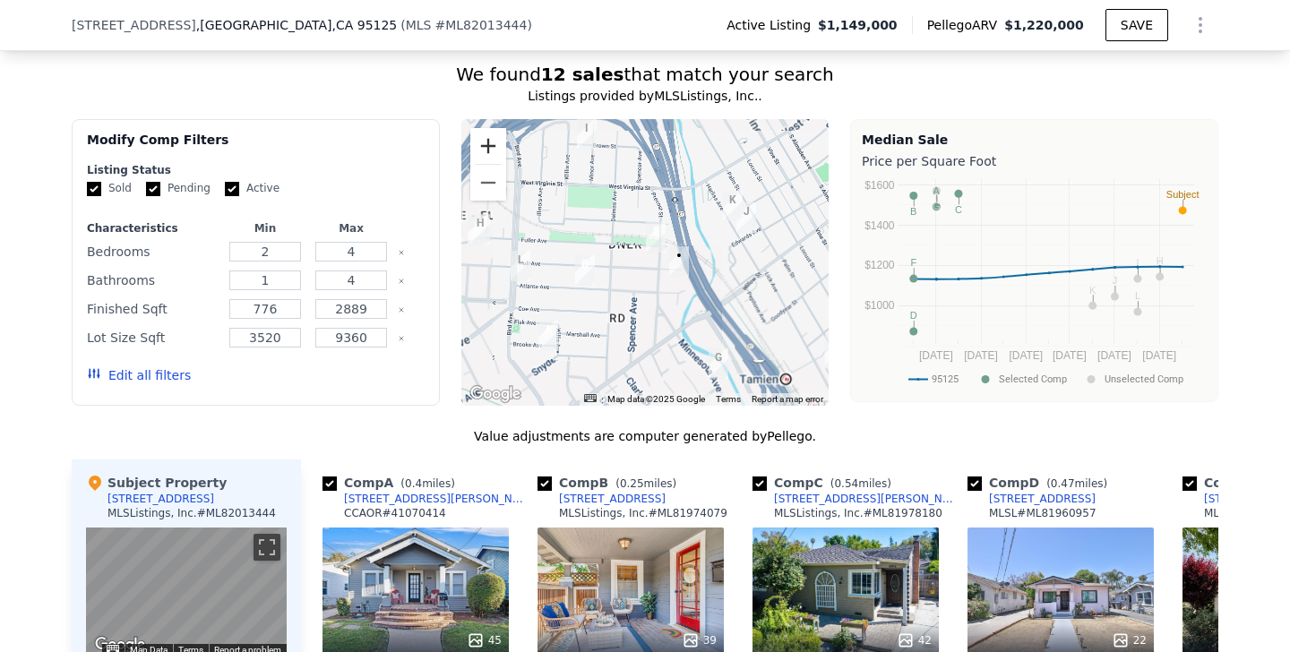
click at [486, 146] on button "Zoom in" at bounding box center [488, 146] width 36 height 36
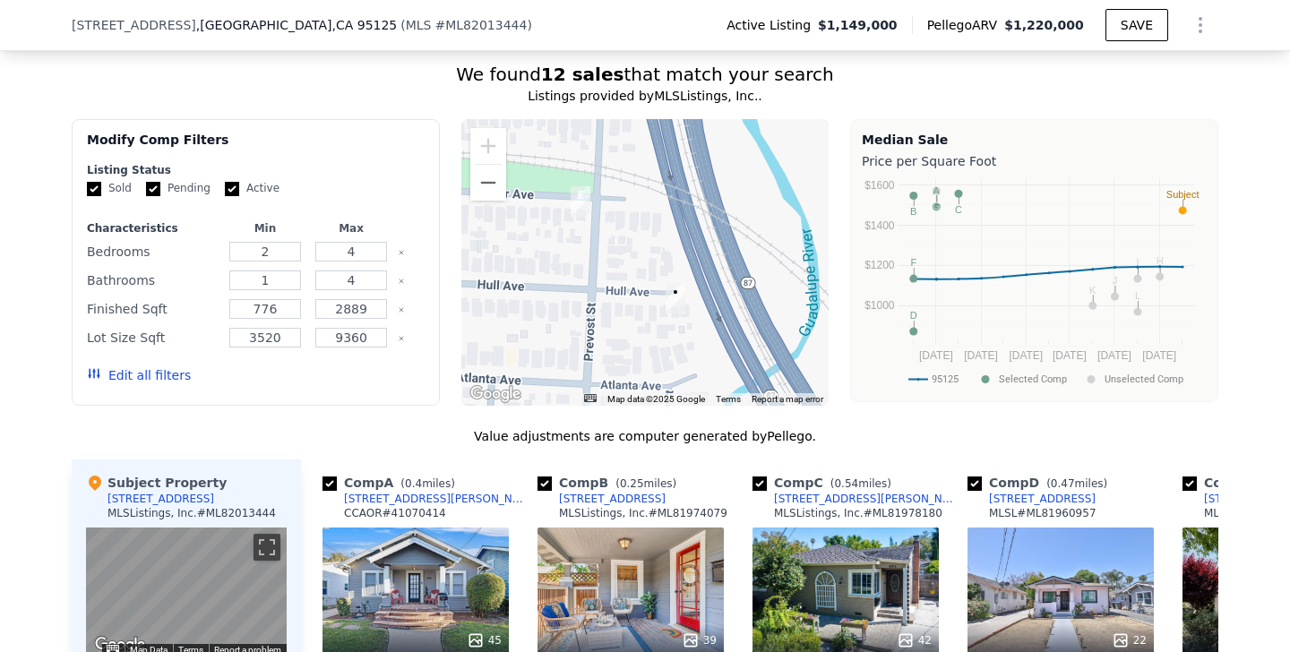
drag, startPoint x: 788, startPoint y: 344, endPoint x: 676, endPoint y: 344, distance: 112.0
click at [676, 344] on div at bounding box center [645, 262] width 368 height 287
click at [488, 198] on button "Zoom out" at bounding box center [488, 183] width 36 height 36
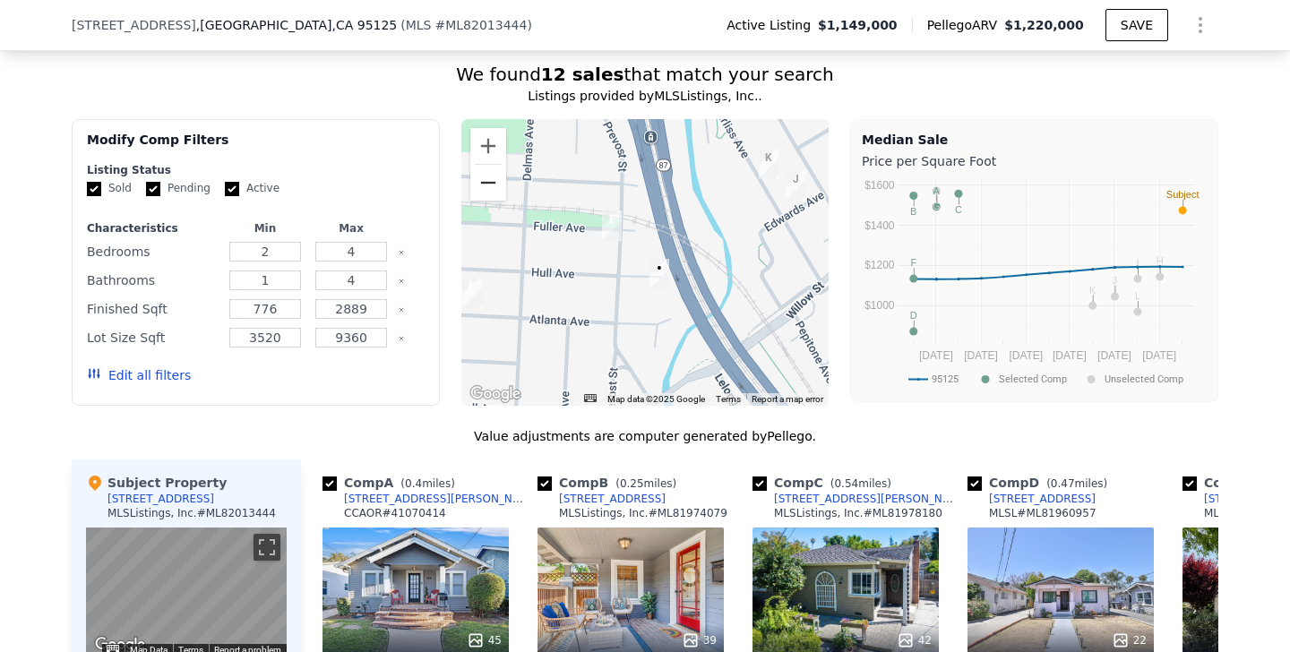
click at [498, 181] on button "Zoom out" at bounding box center [488, 183] width 36 height 36
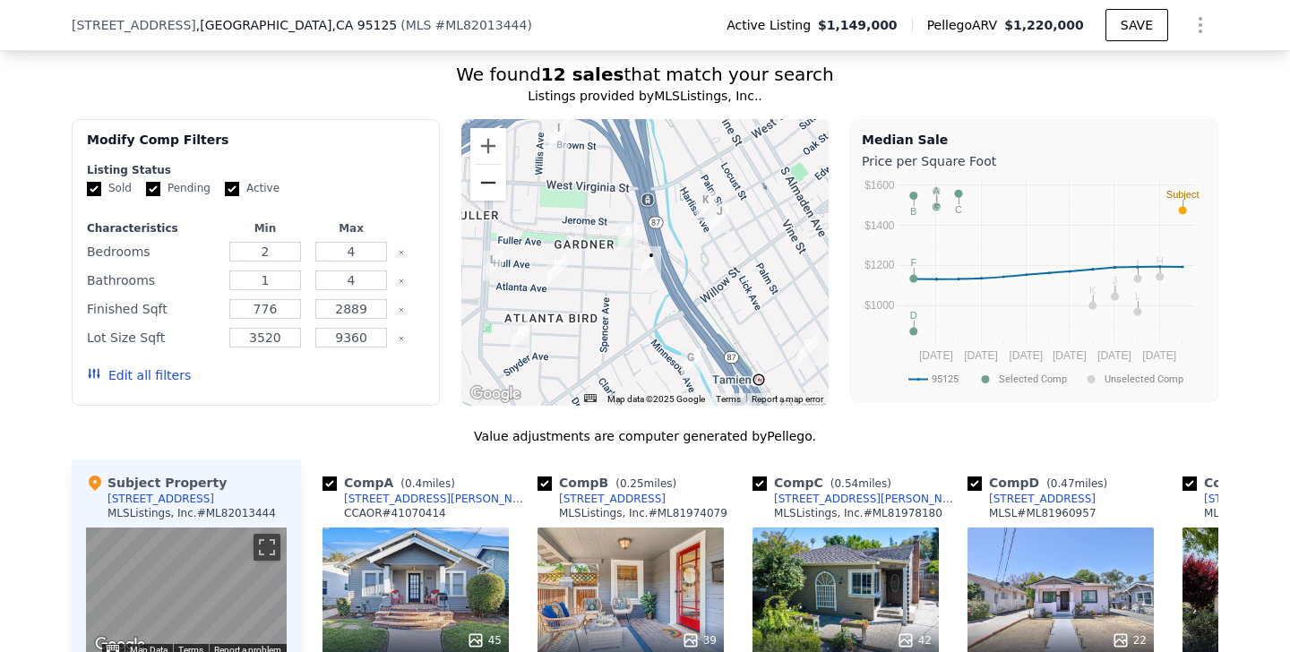
click at [493, 184] on button "Zoom out" at bounding box center [488, 183] width 36 height 36
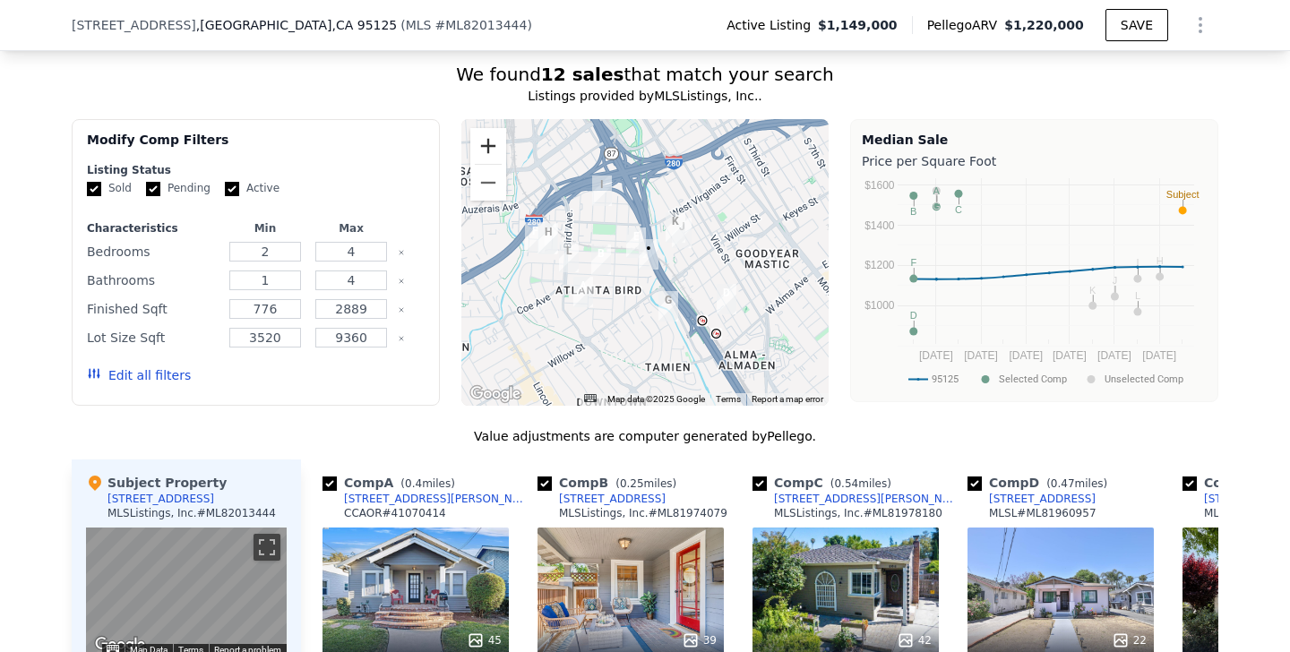
click at [486, 154] on button "Zoom in" at bounding box center [488, 146] width 36 height 36
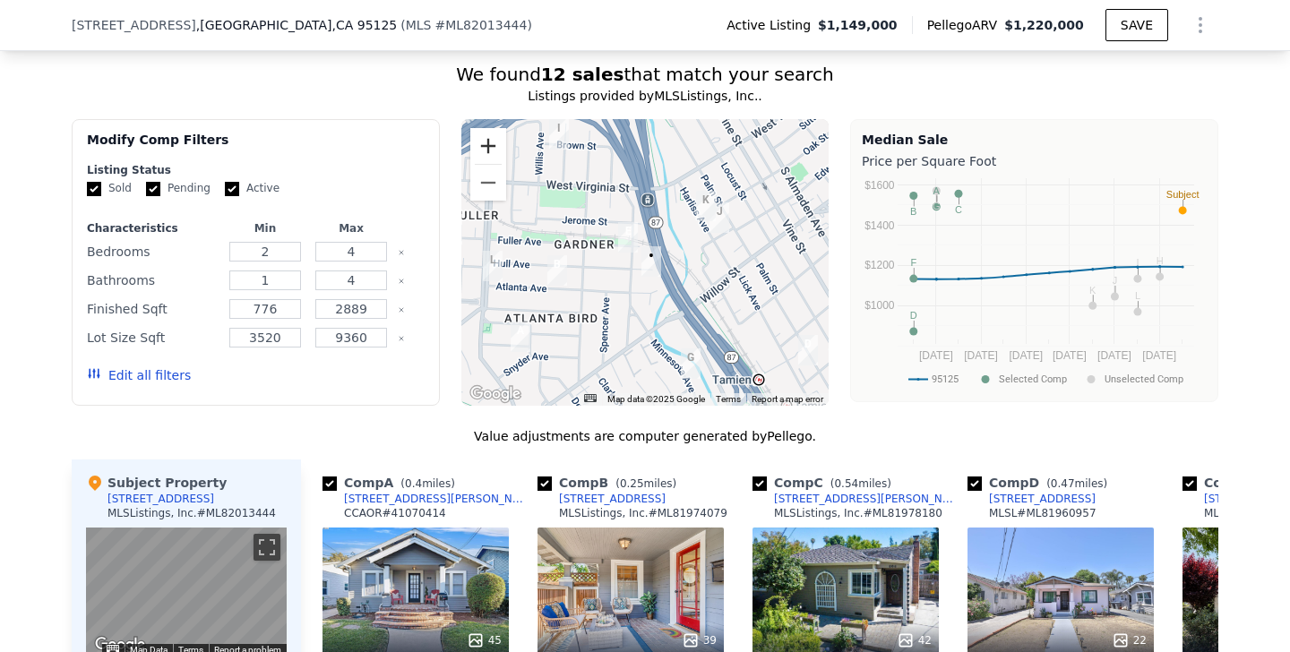
click at [486, 154] on button "Zoom in" at bounding box center [488, 146] width 36 height 36
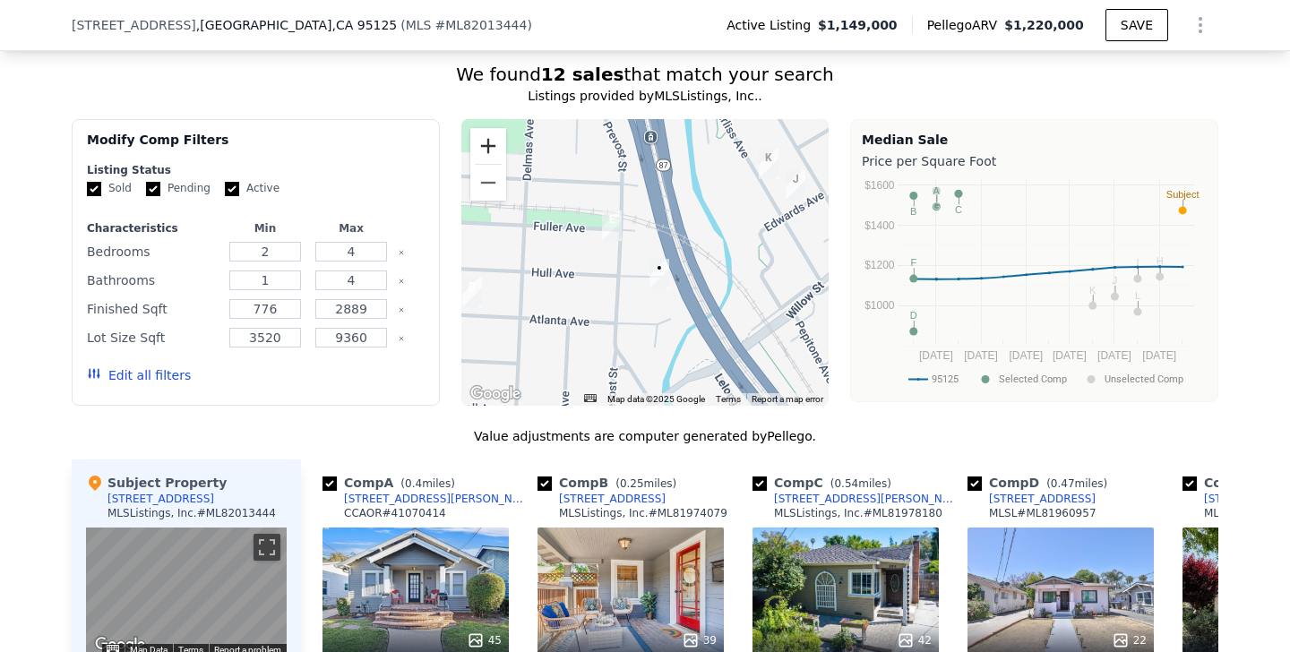
click at [486, 154] on button "Zoom in" at bounding box center [488, 146] width 36 height 36
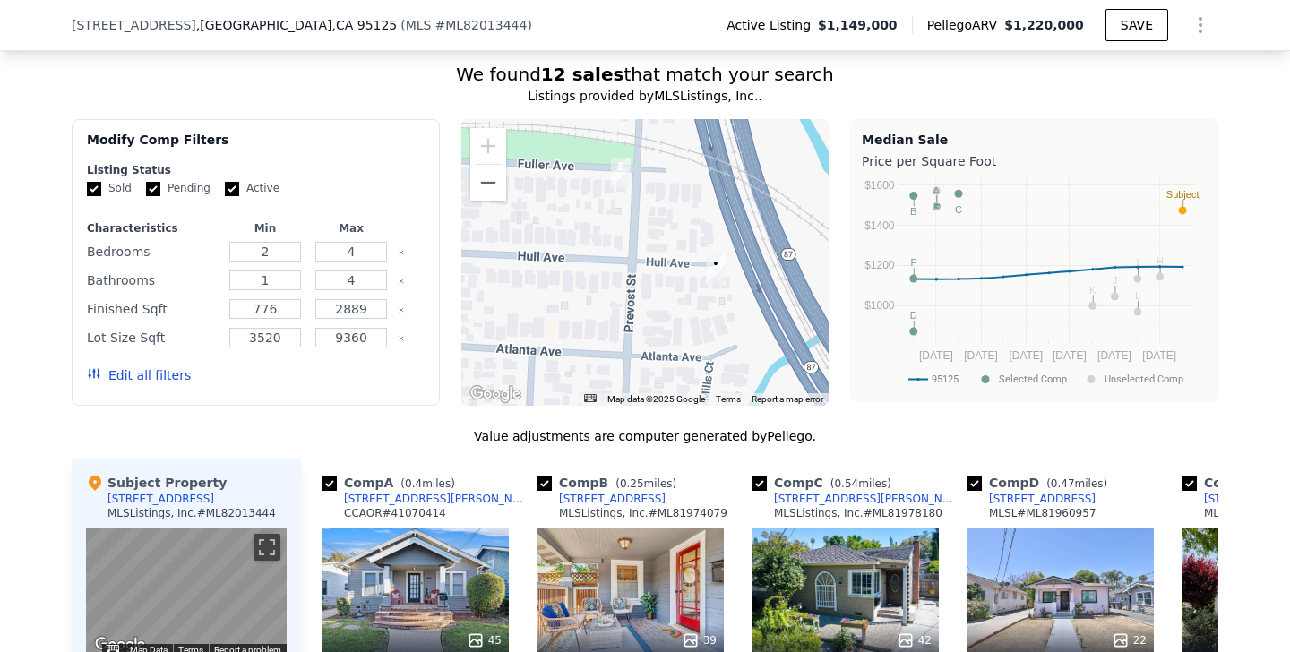
drag, startPoint x: 650, startPoint y: 361, endPoint x: 692, endPoint y: 331, distance: 50.7
click at [692, 331] on div at bounding box center [645, 262] width 368 height 287
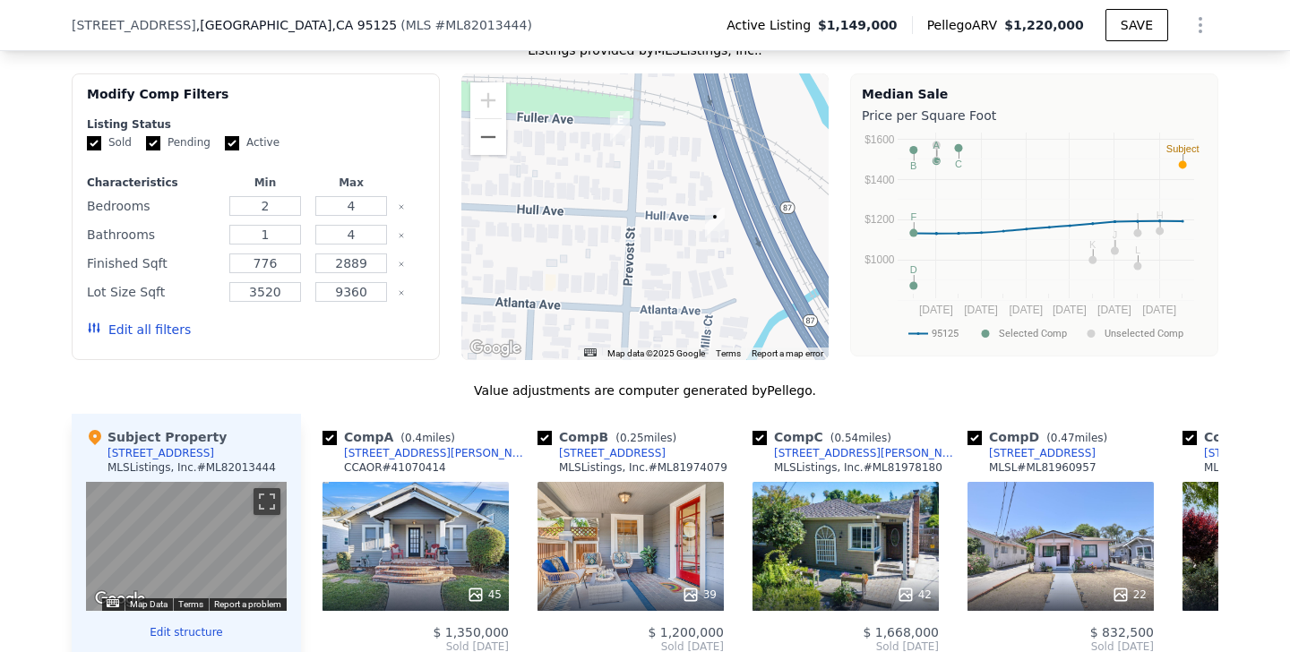
scroll to position [1380, 0]
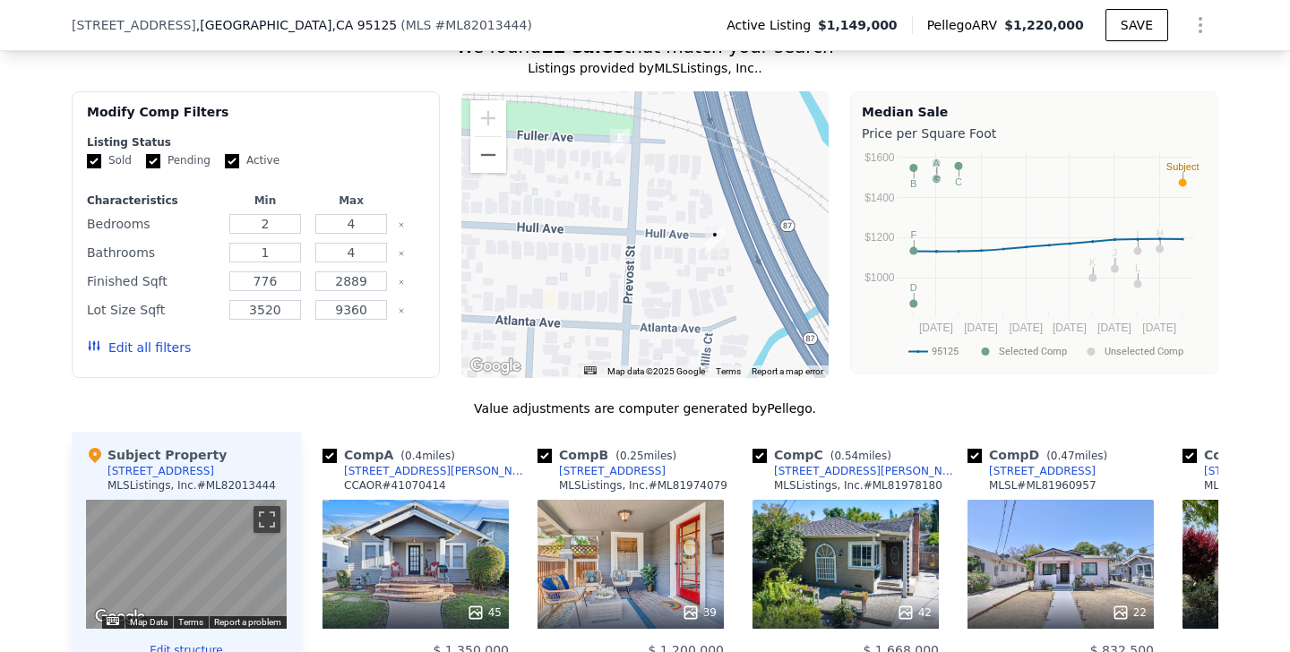
click at [165, 351] on button "Edit all filters" at bounding box center [139, 348] width 104 height 18
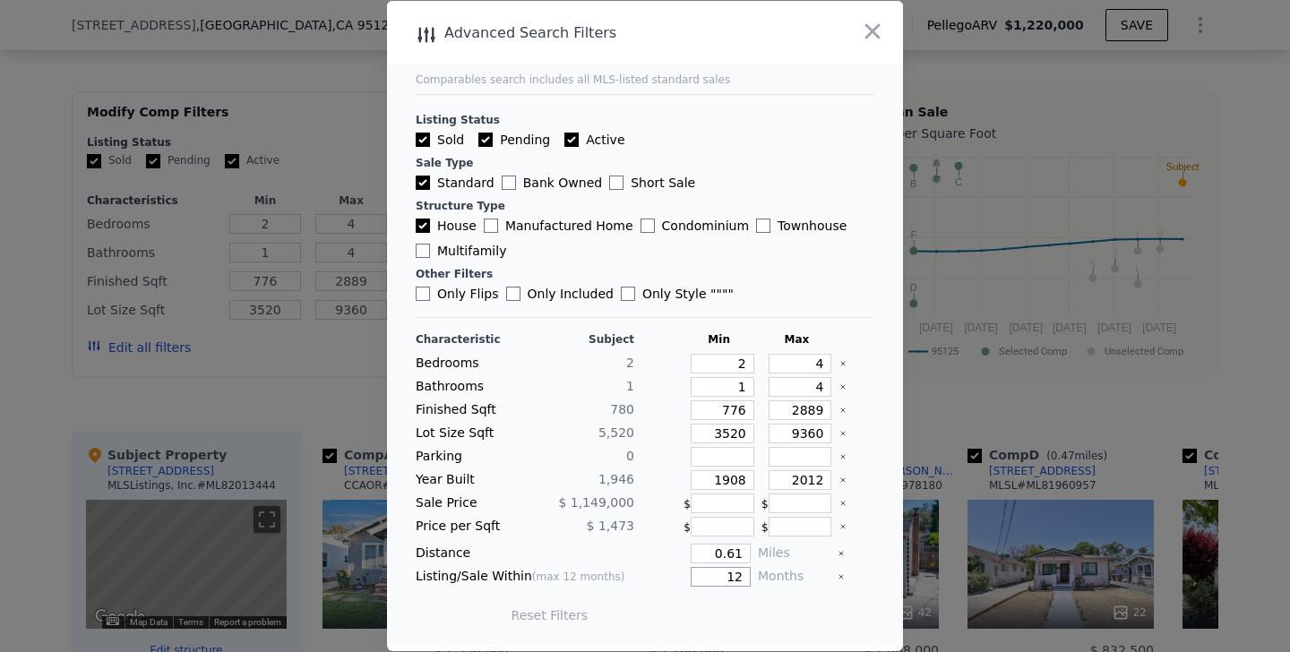
click at [739, 579] on input "12" at bounding box center [721, 577] width 60 height 20
type input "1"
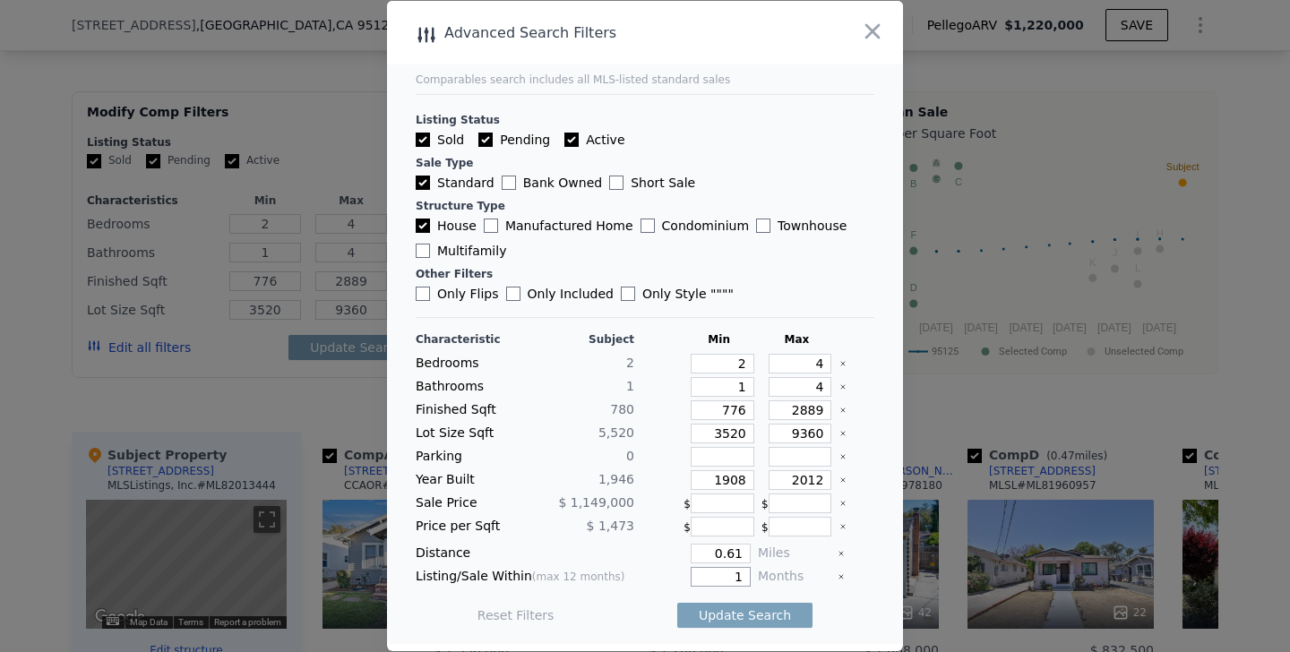
type input "1"
type input "8"
click at [677, 603] on button "Update Search" at bounding box center [744, 615] width 135 height 25
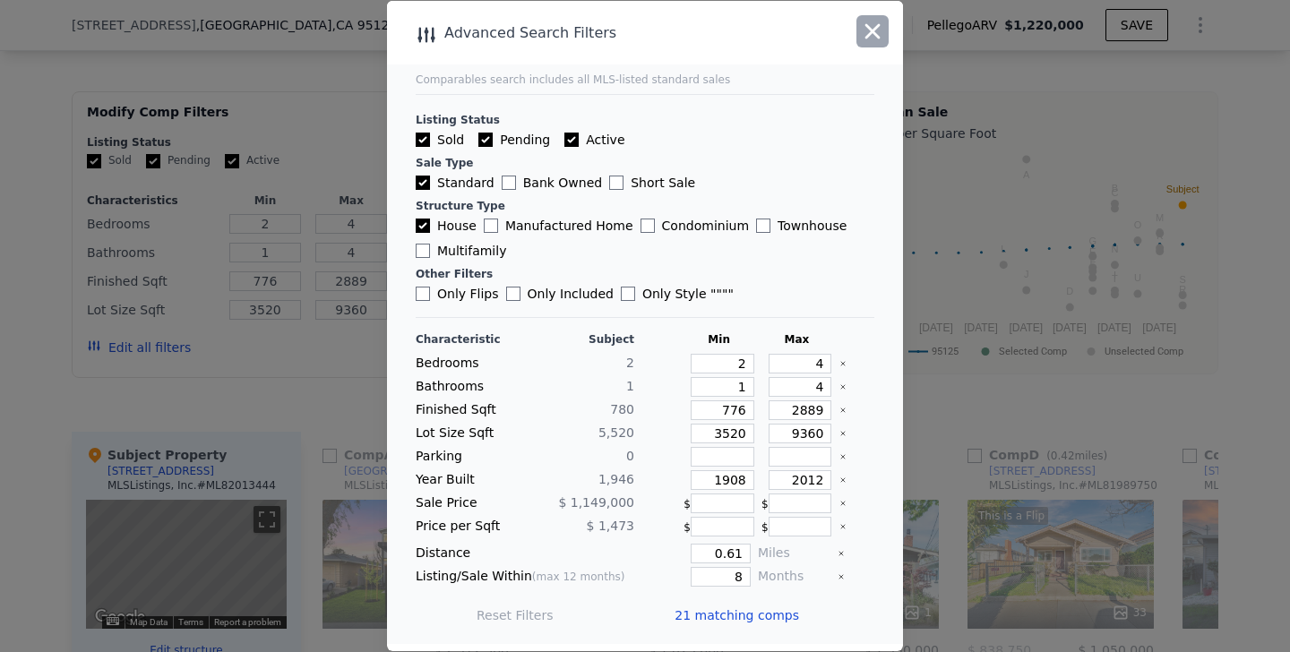
click at [874, 31] on icon "button" at bounding box center [872, 31] width 15 height 15
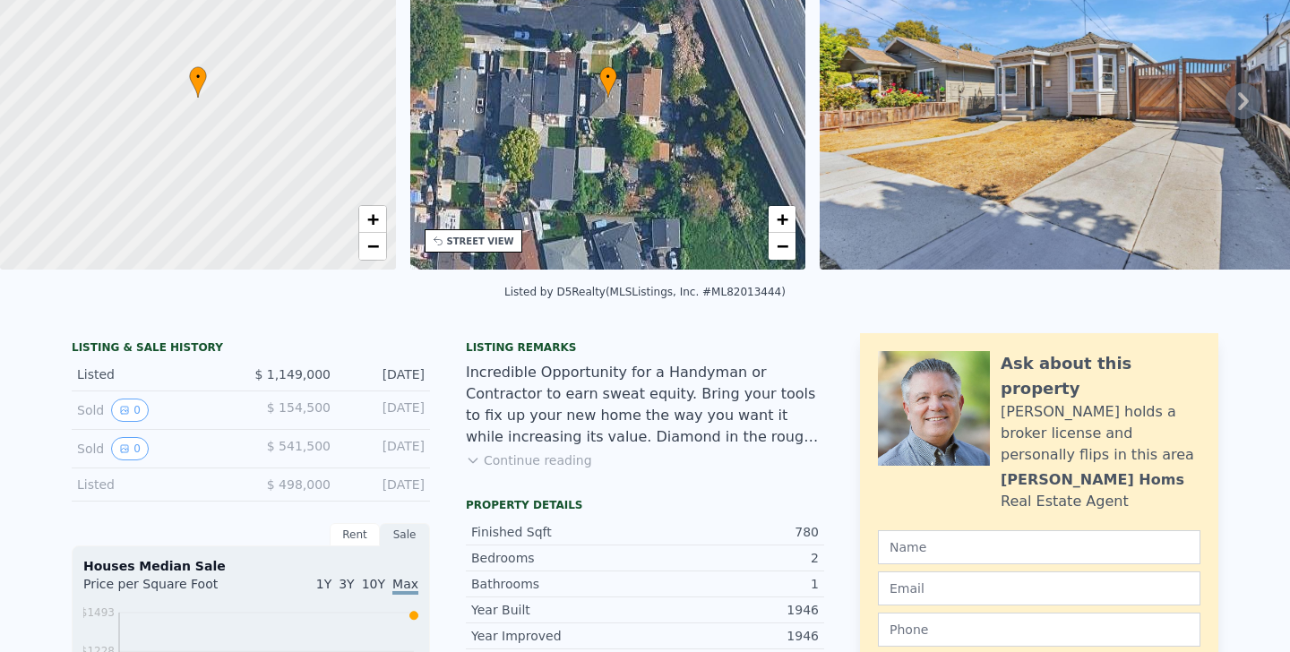
scroll to position [0, 0]
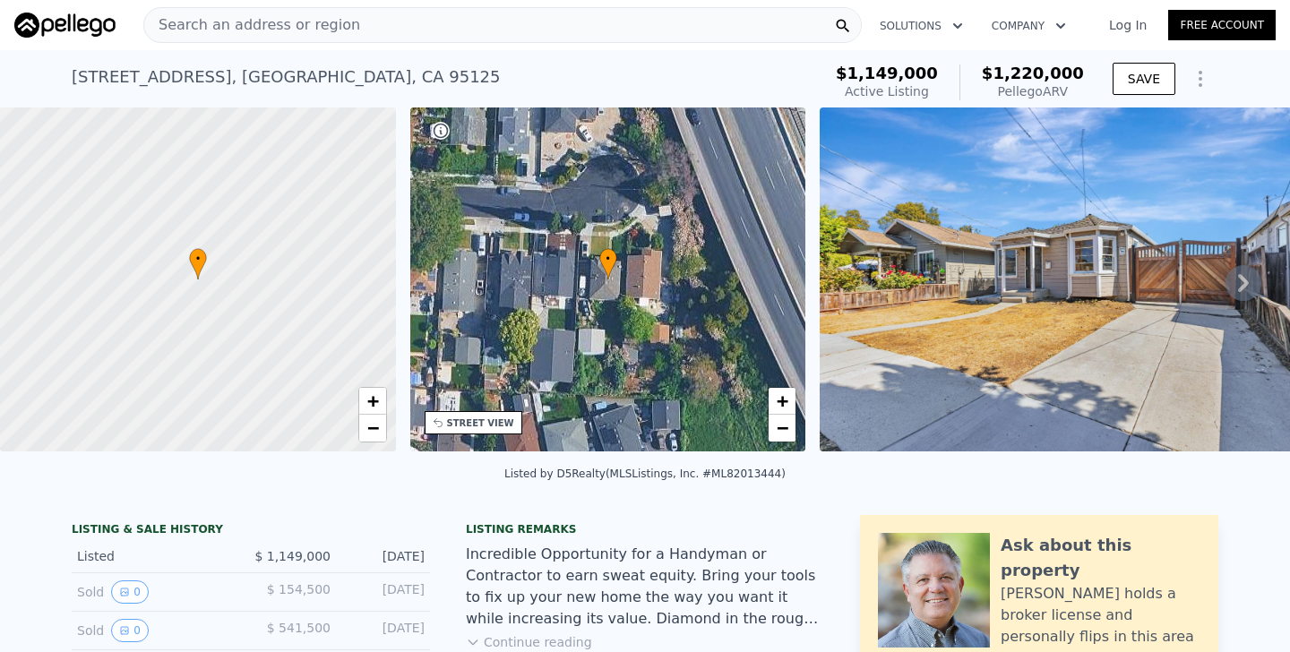
click at [366, 22] on div "Search an address or region" at bounding box center [502, 25] width 719 height 36
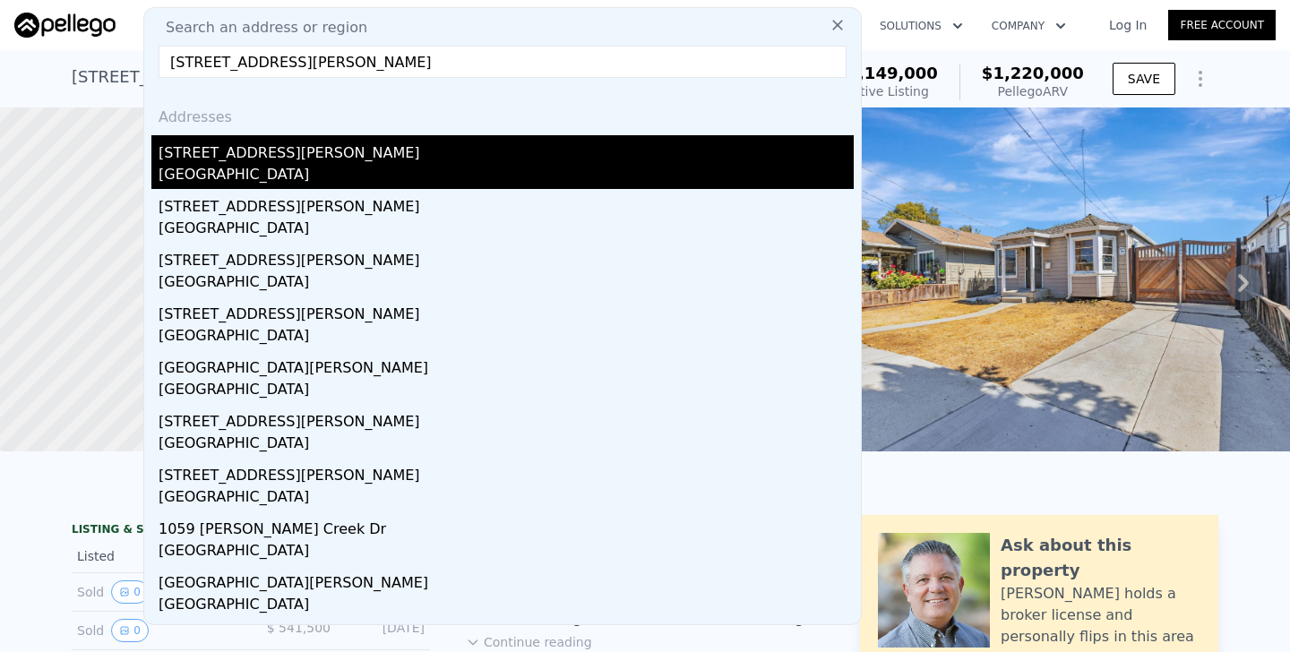
type input "[STREET_ADDRESS][PERSON_NAME]"
click at [177, 169] on div "[GEOGRAPHIC_DATA]" at bounding box center [506, 176] width 695 height 25
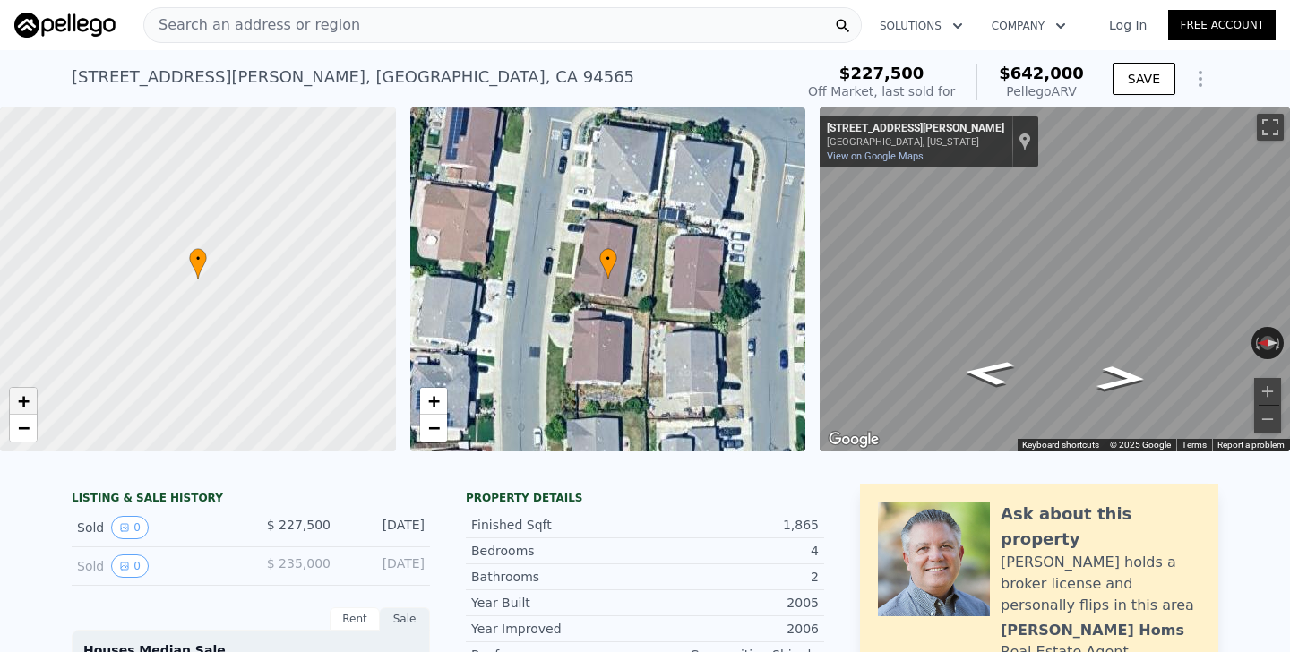
click at [27, 409] on span "+" at bounding box center [24, 401] width 12 height 22
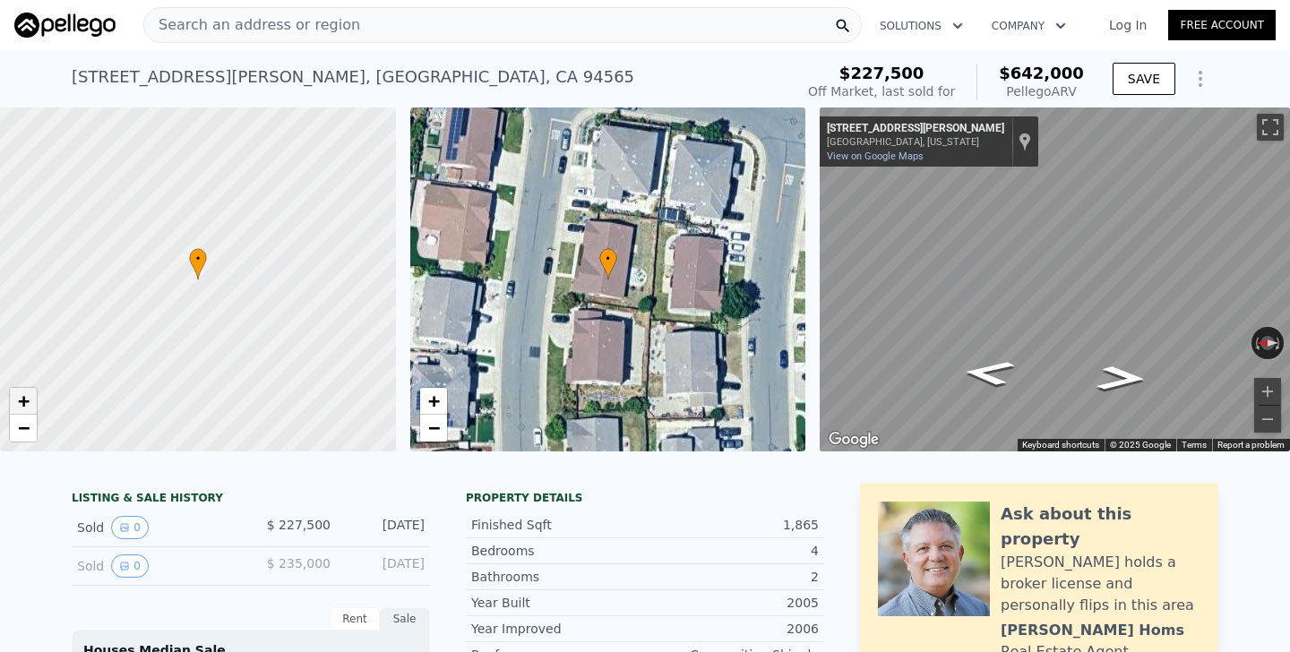
click at [27, 409] on span "+" at bounding box center [24, 401] width 12 height 22
click at [27, 433] on span "−" at bounding box center [24, 428] width 12 height 22
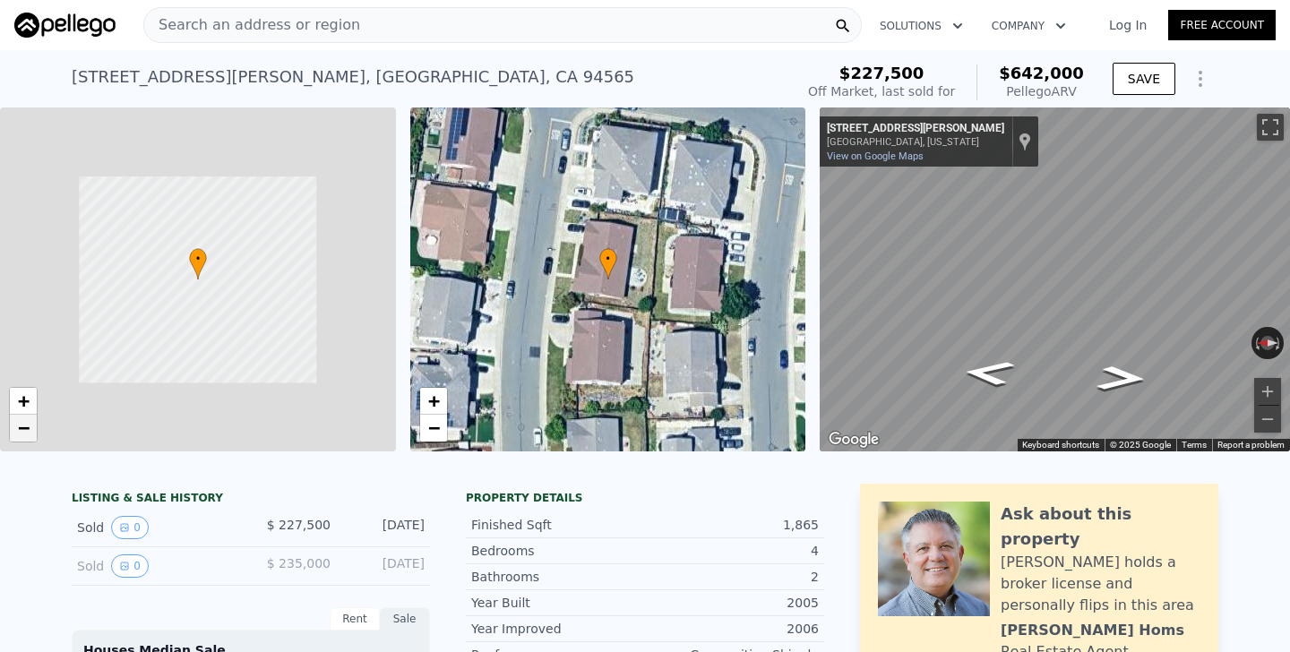
click at [27, 433] on span "−" at bounding box center [24, 428] width 12 height 22
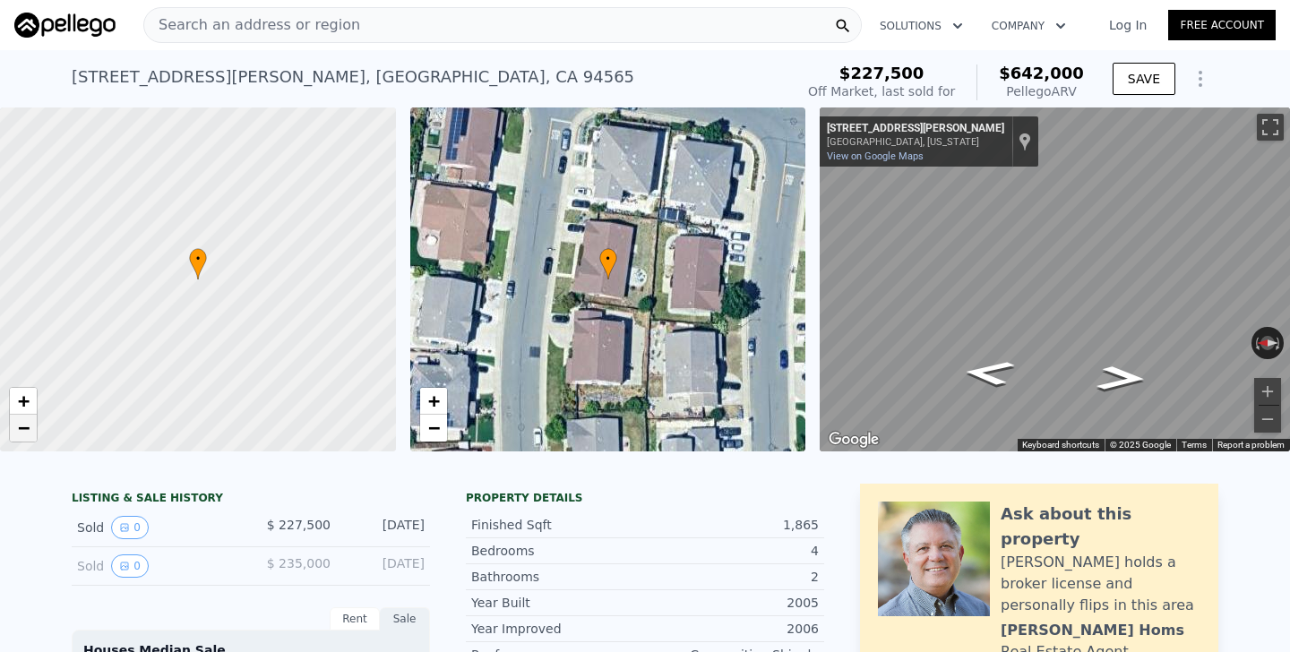
click at [27, 433] on span "−" at bounding box center [24, 428] width 12 height 22
click at [439, 1] on nav "Search an address or region Solutions Company Open main menu Log In Free Account" at bounding box center [645, 25] width 1290 height 50
click at [439, 19] on div "Search an address or region" at bounding box center [502, 25] width 719 height 36
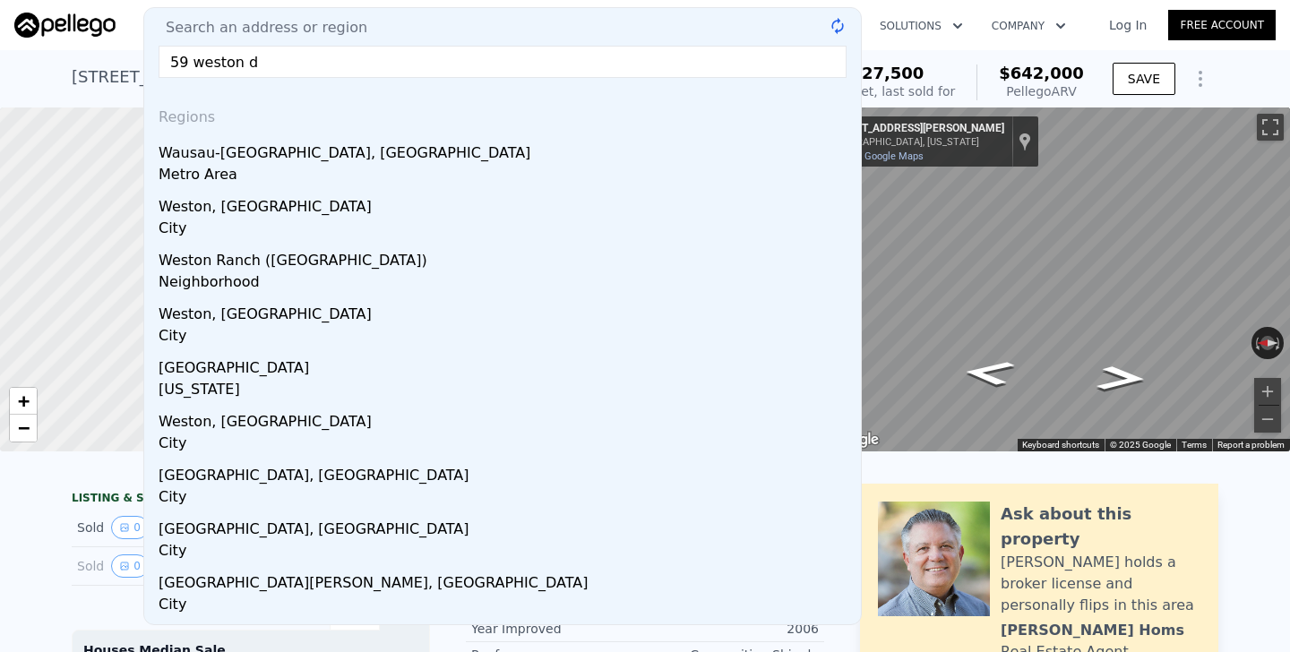
type input "[STREET_ADDRESS][PERSON_NAME]"
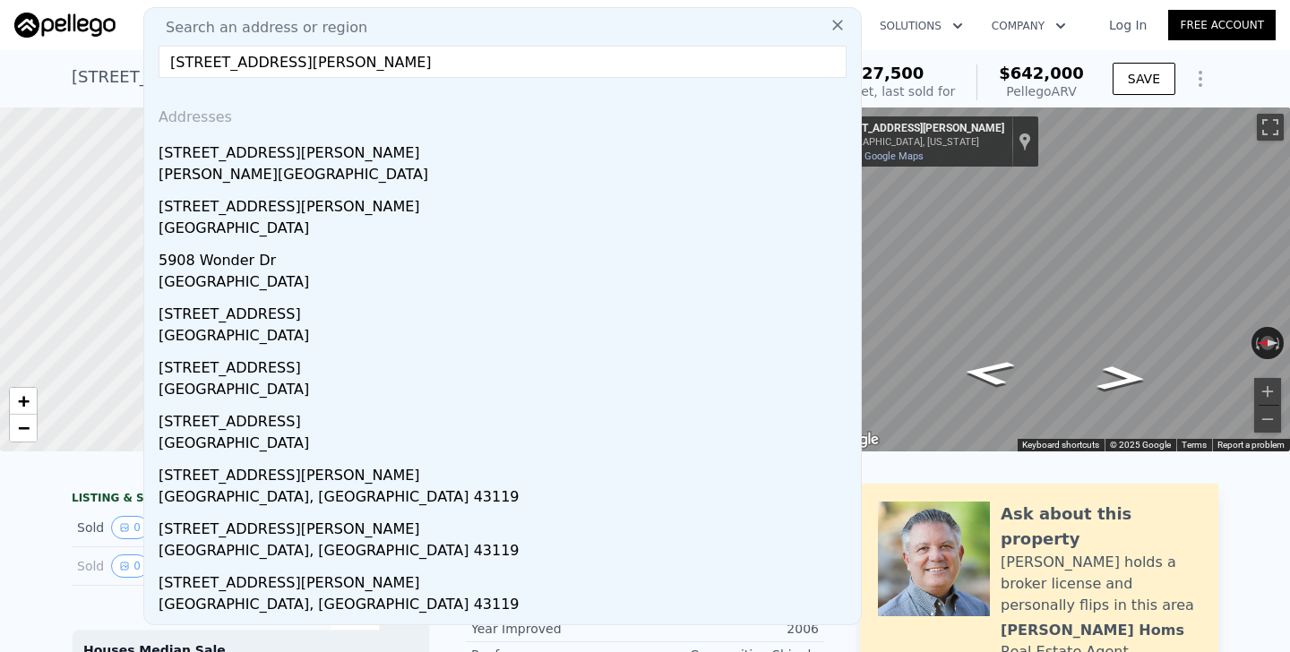
click at [271, 203] on div "[STREET_ADDRESS][PERSON_NAME]" at bounding box center [506, 203] width 695 height 29
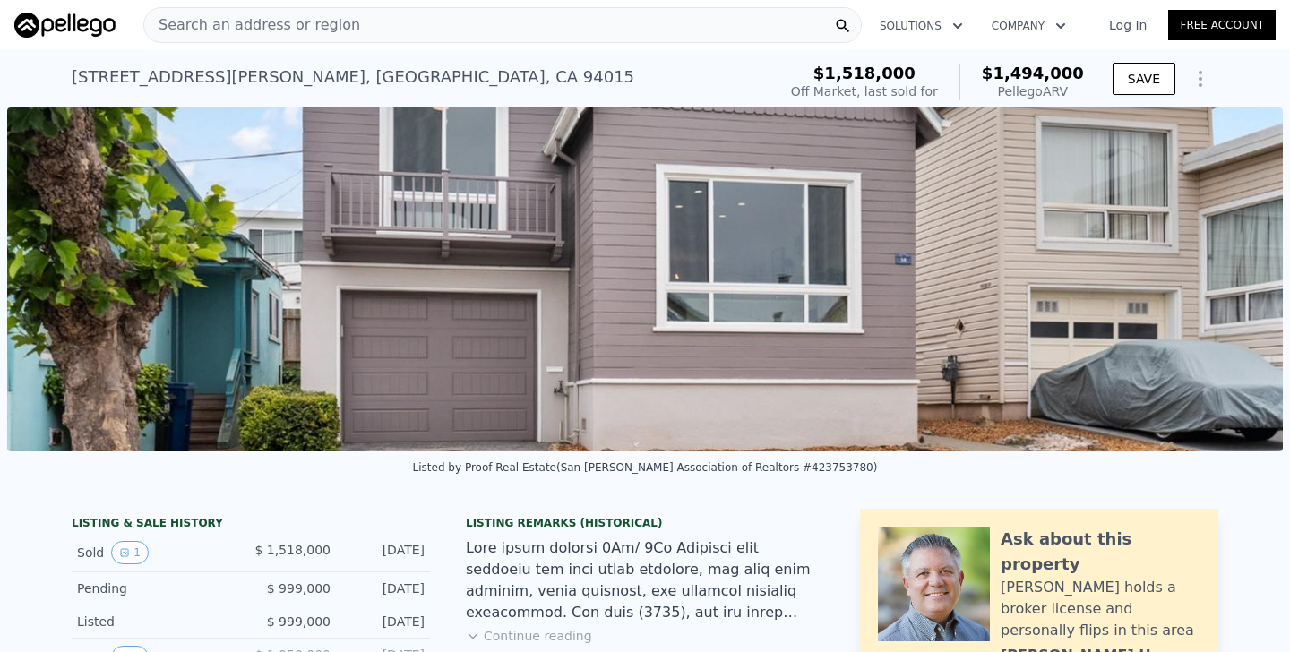
click at [406, 22] on div "Search an address or region" at bounding box center [502, 25] width 719 height 36
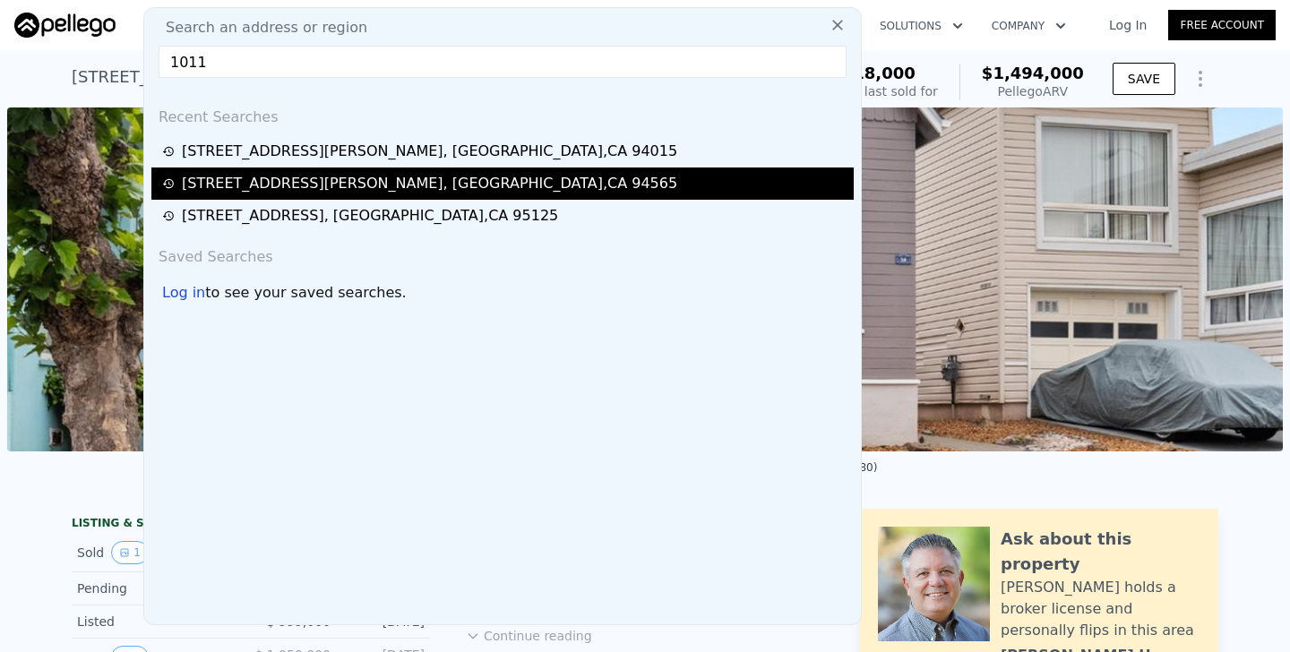
type input "1011"
click at [296, 181] on div "[STREET_ADDRESS][PERSON_NAME]" at bounding box center [429, 184] width 495 height 22
type input "3"
type input "2"
type input "1351"
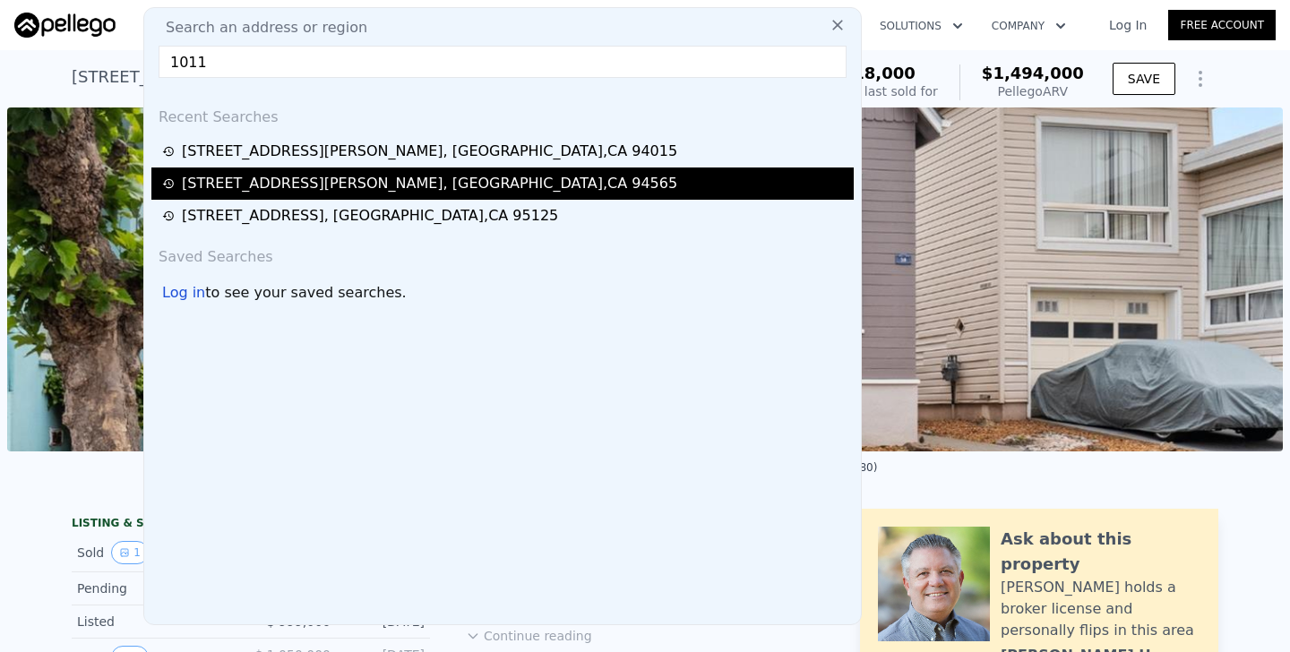
type input "2321"
type input "6500"
type input "10000"
type input "$ 642,000"
type input "4"
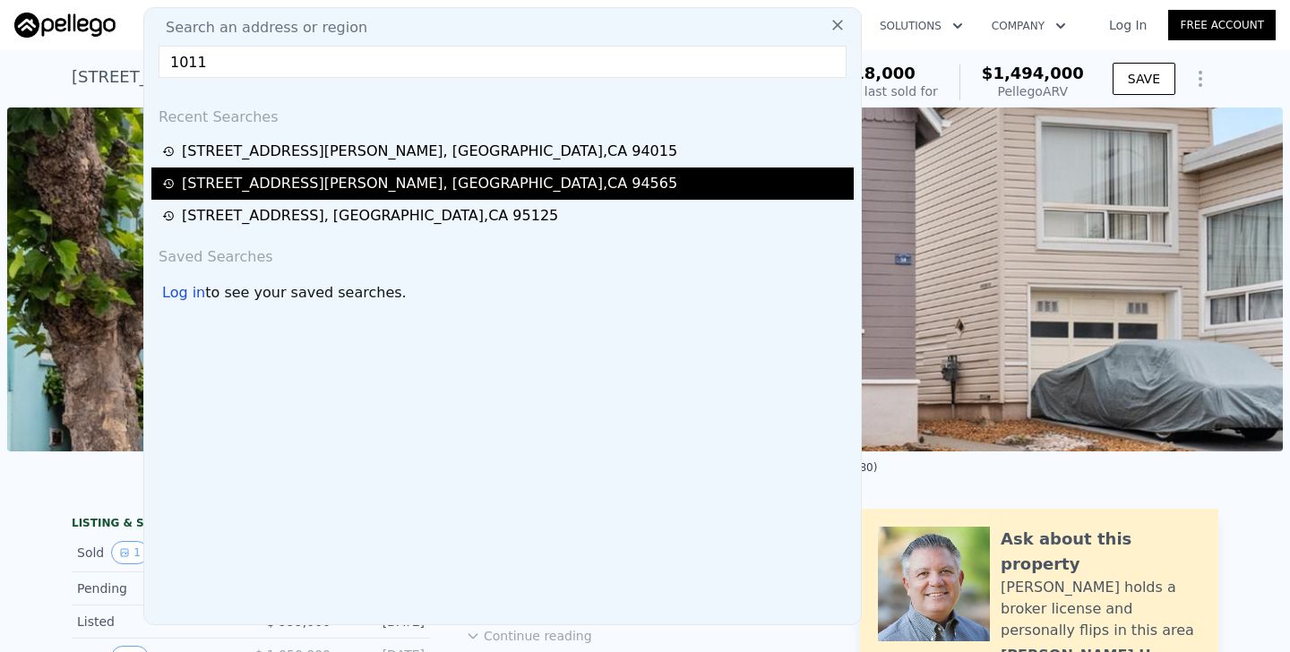
type input "$ 364,809"
